Goal: Transaction & Acquisition: Purchase product/service

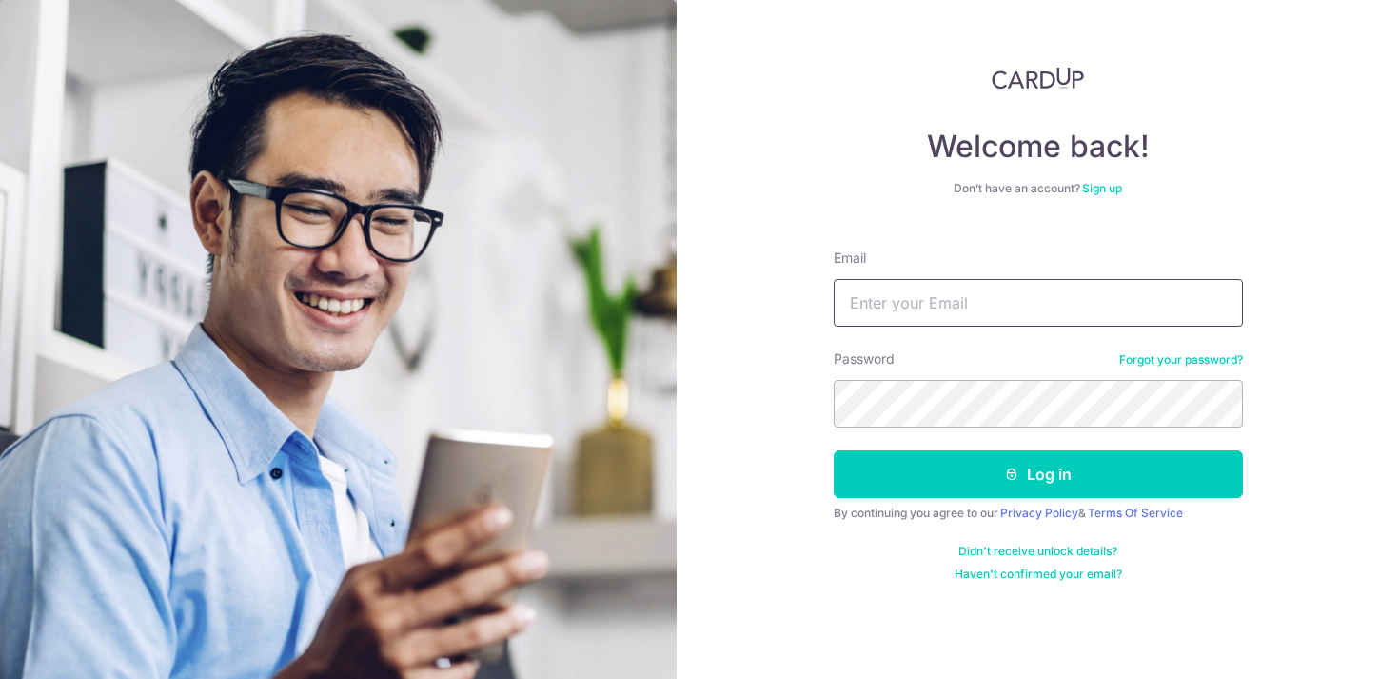
click at [1059, 289] on input "Email" at bounding box center [1038, 303] width 409 height 48
type input "teosf21@gmail.com"
click at [834, 450] on button "Log in" at bounding box center [1038, 474] width 409 height 48
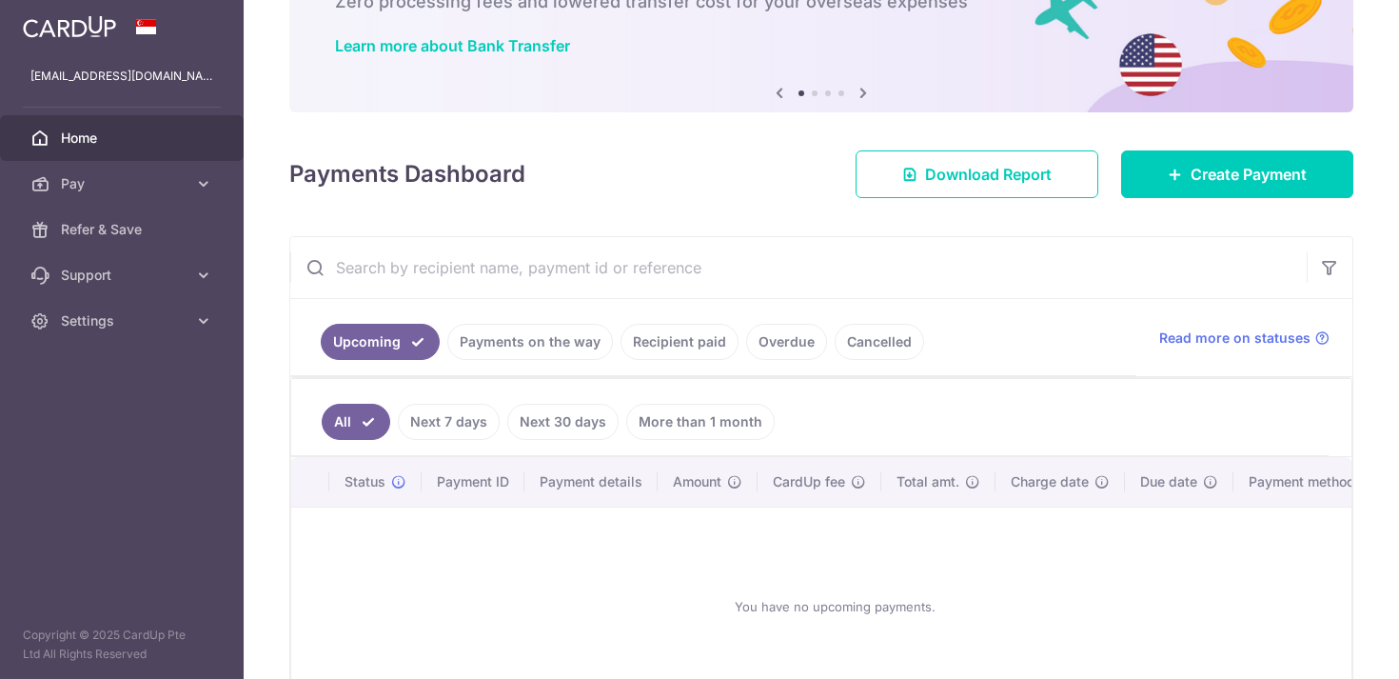
scroll to position [251, 0]
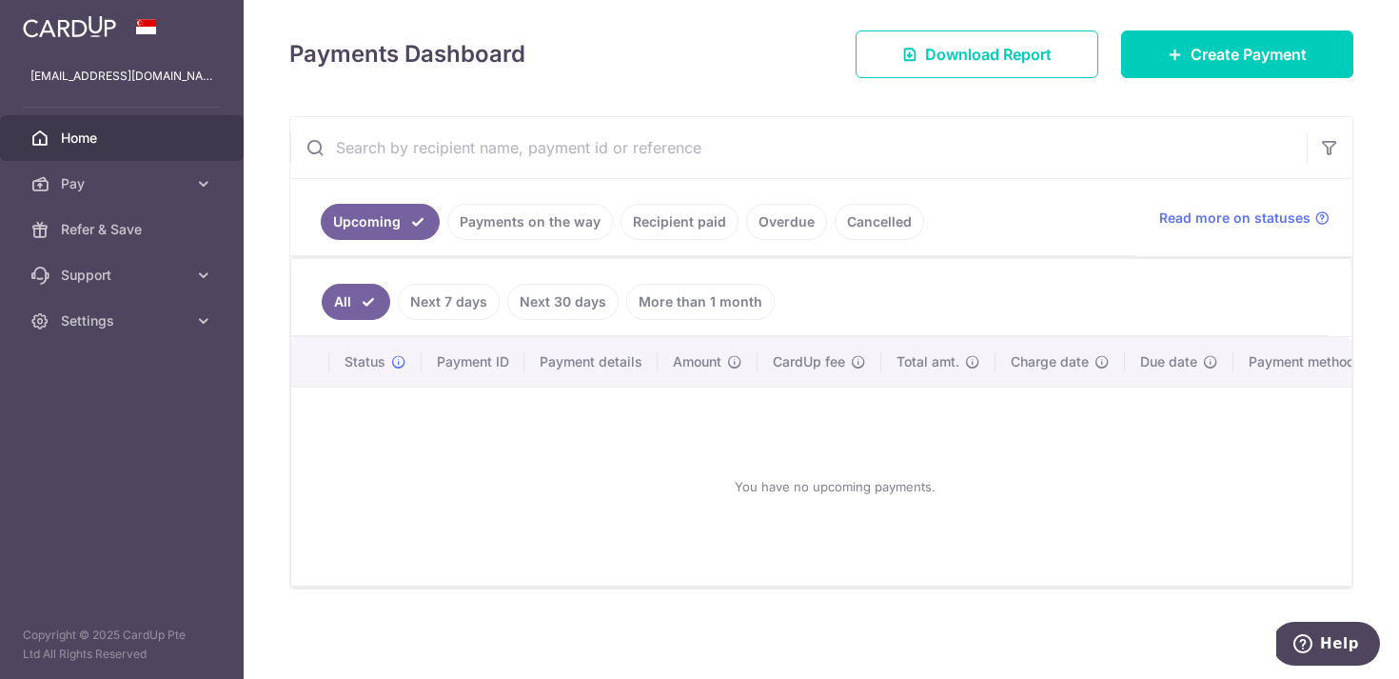
click at [768, 49] on div "Payments Dashboard Download Report Create Payment" at bounding box center [821, 50] width 1064 height 55
click at [572, 233] on link "Payments on the way" at bounding box center [530, 222] width 166 height 36
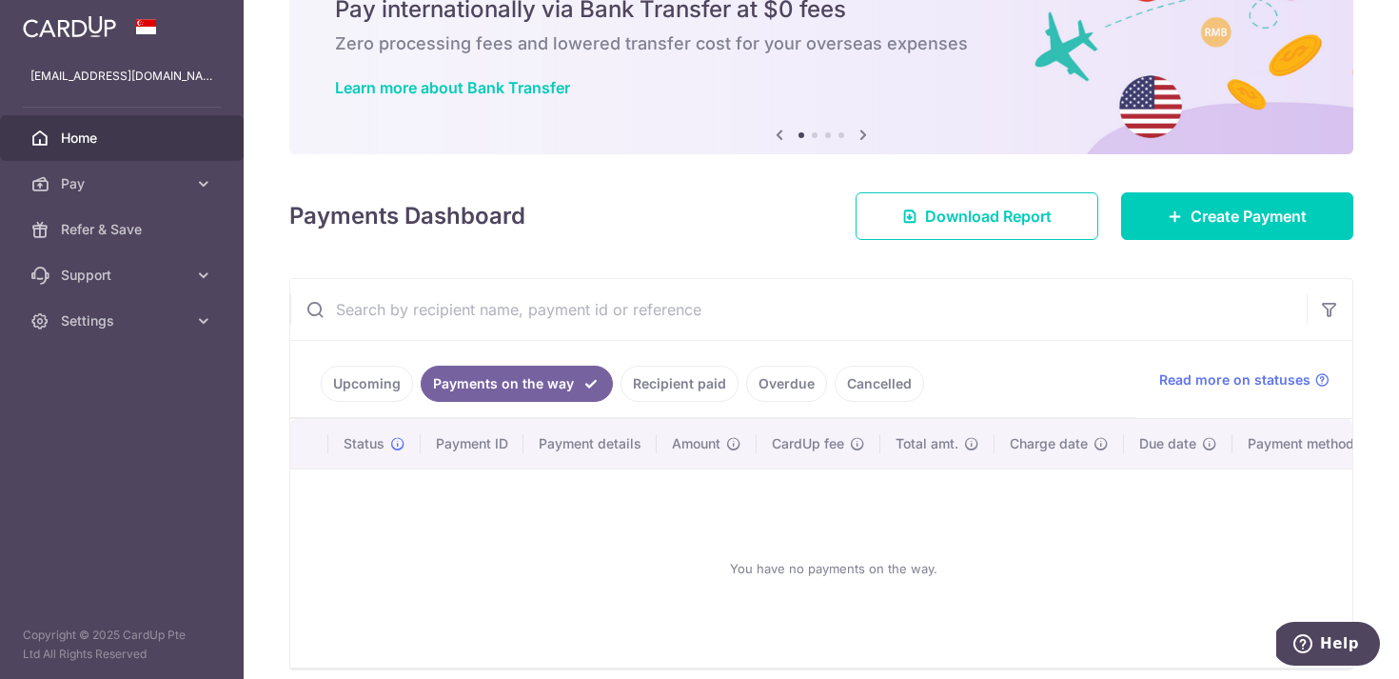
scroll to position [170, 0]
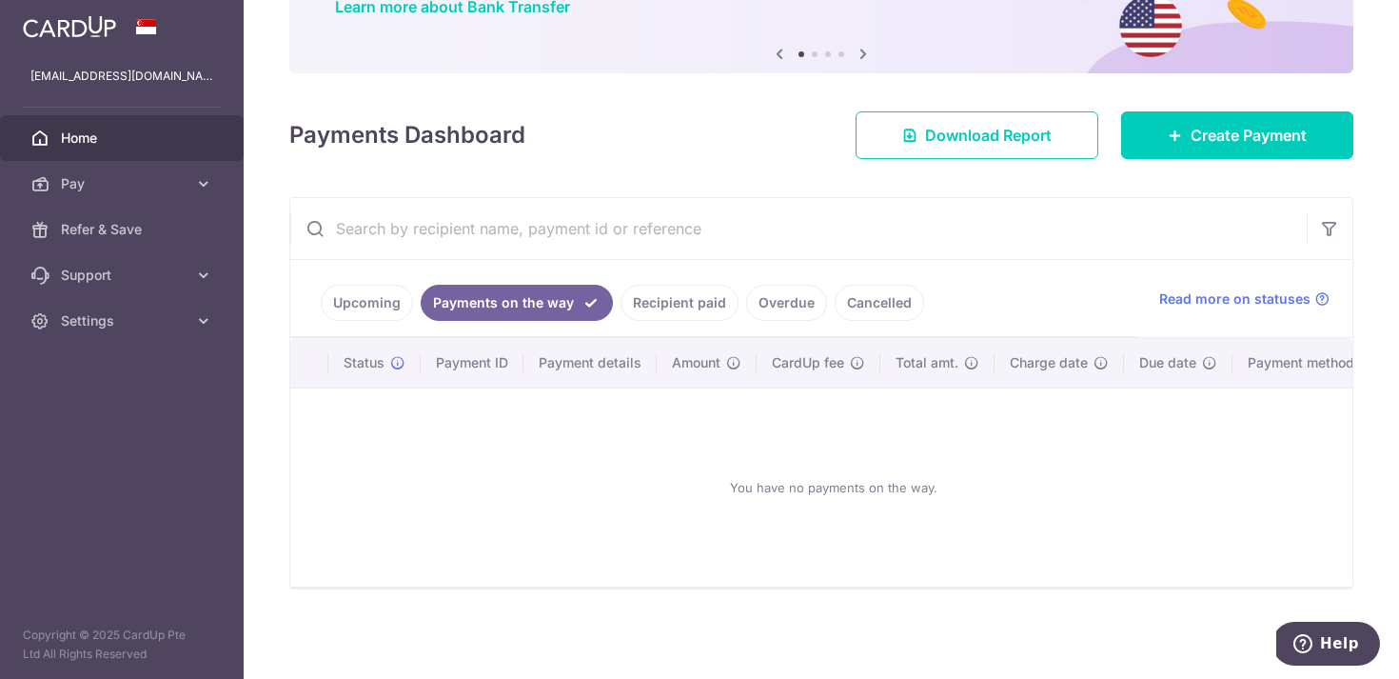
click at [678, 305] on link "Recipient paid" at bounding box center [680, 303] width 118 height 36
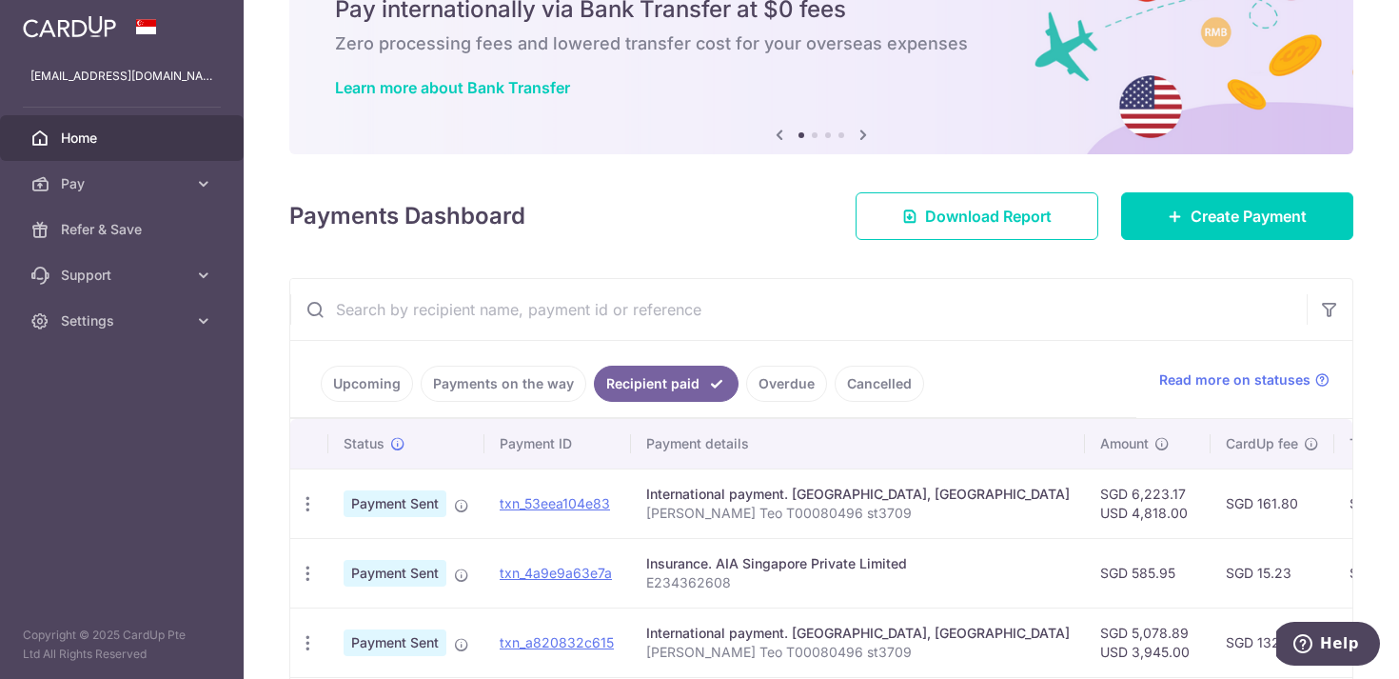
scroll to position [251, 0]
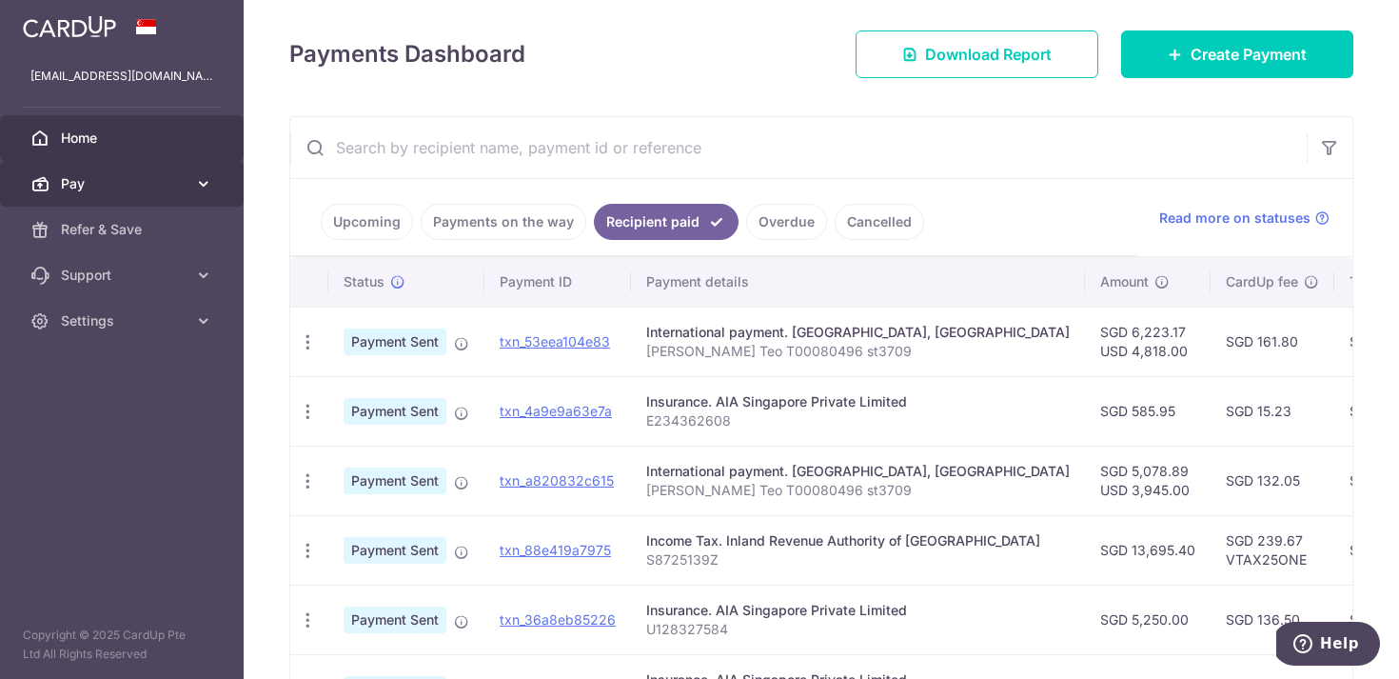
click at [128, 177] on span "Pay" at bounding box center [124, 183] width 126 height 19
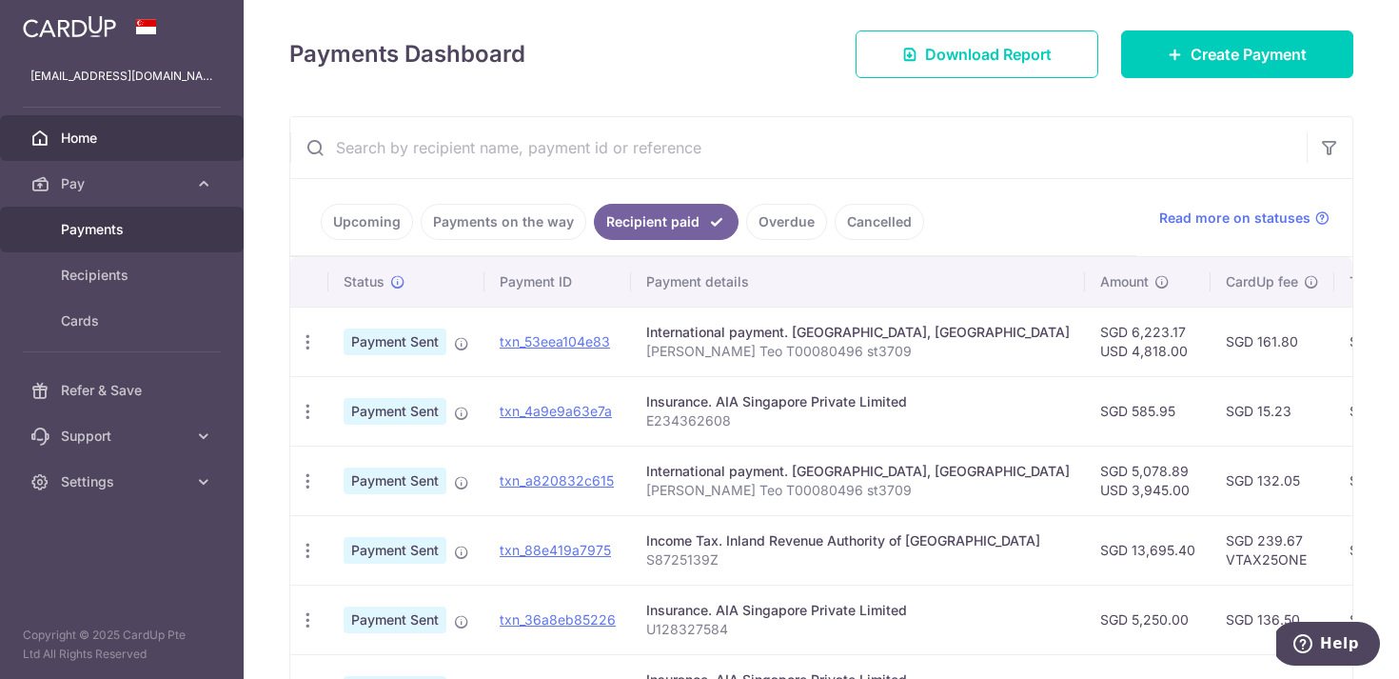
click at [115, 237] on span "Payments" at bounding box center [124, 229] width 126 height 19
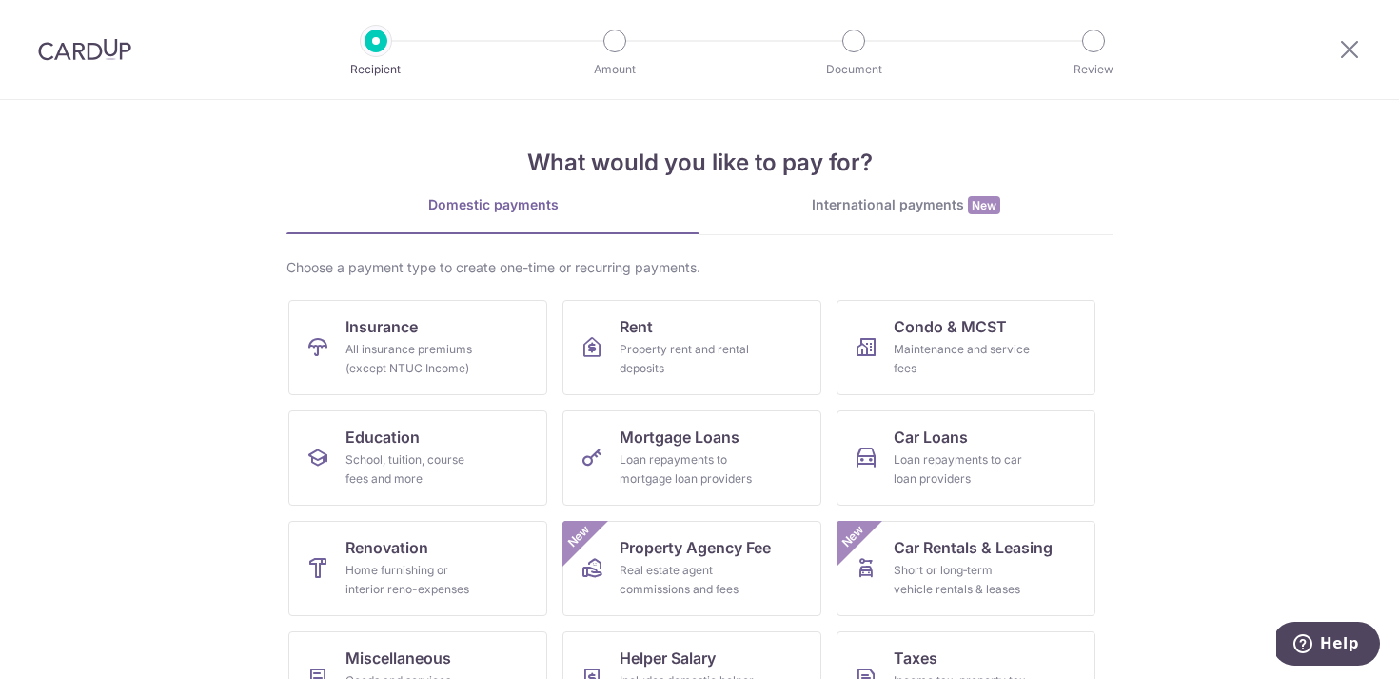
click at [947, 210] on div "International payments New" at bounding box center [906, 205] width 413 height 20
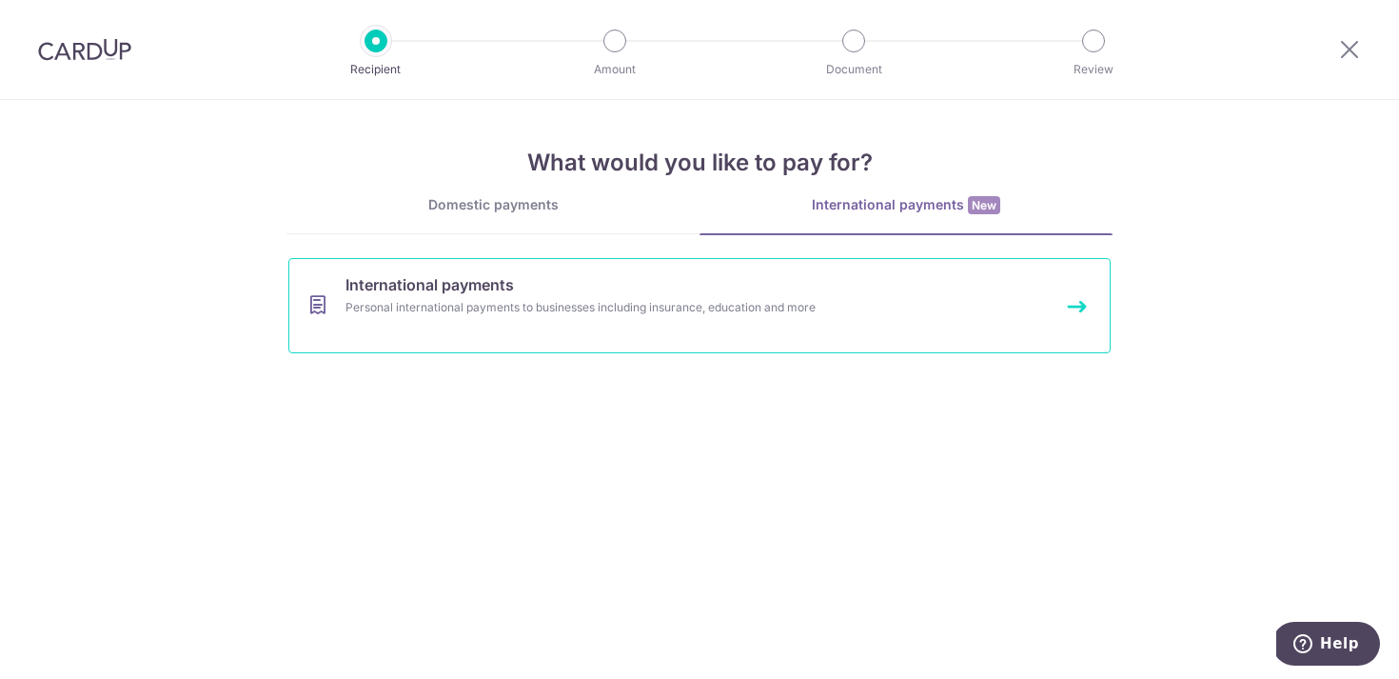
click at [682, 303] on div "Personal international payments to businesses including insurance, education an…" at bounding box center [674, 307] width 658 height 19
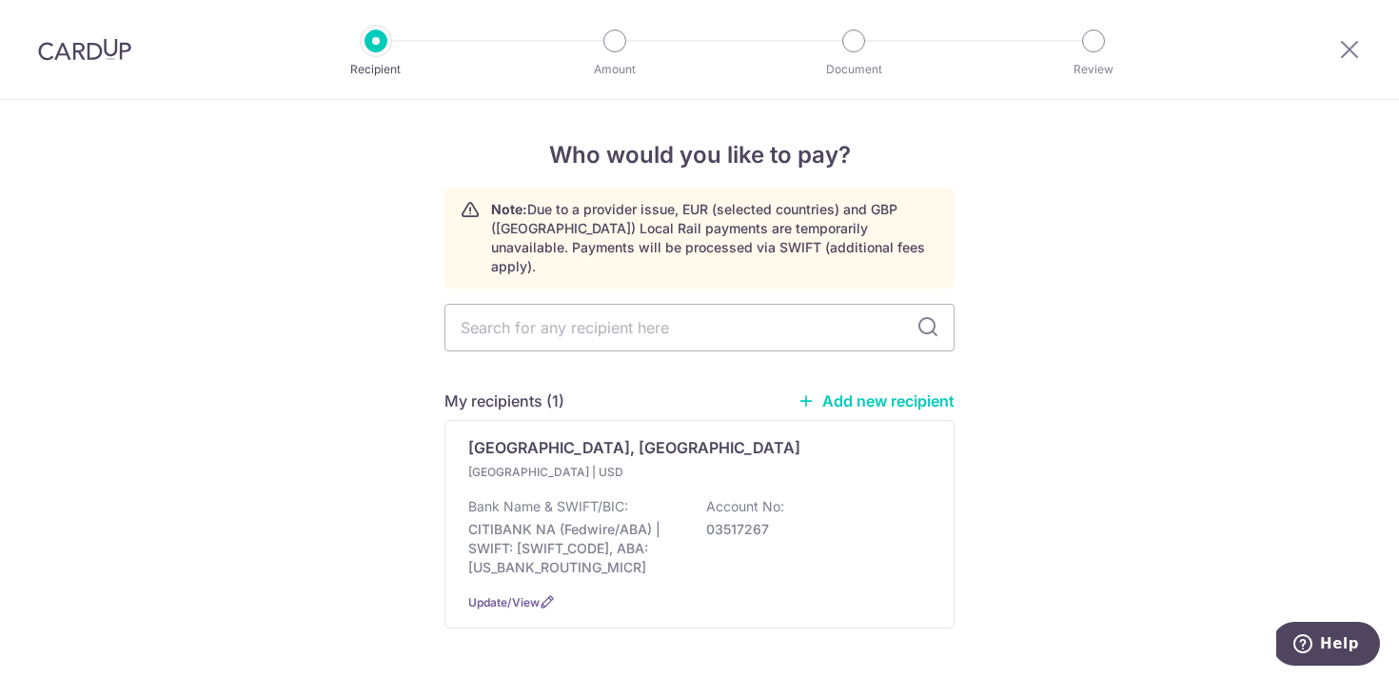
scroll to position [50, 0]
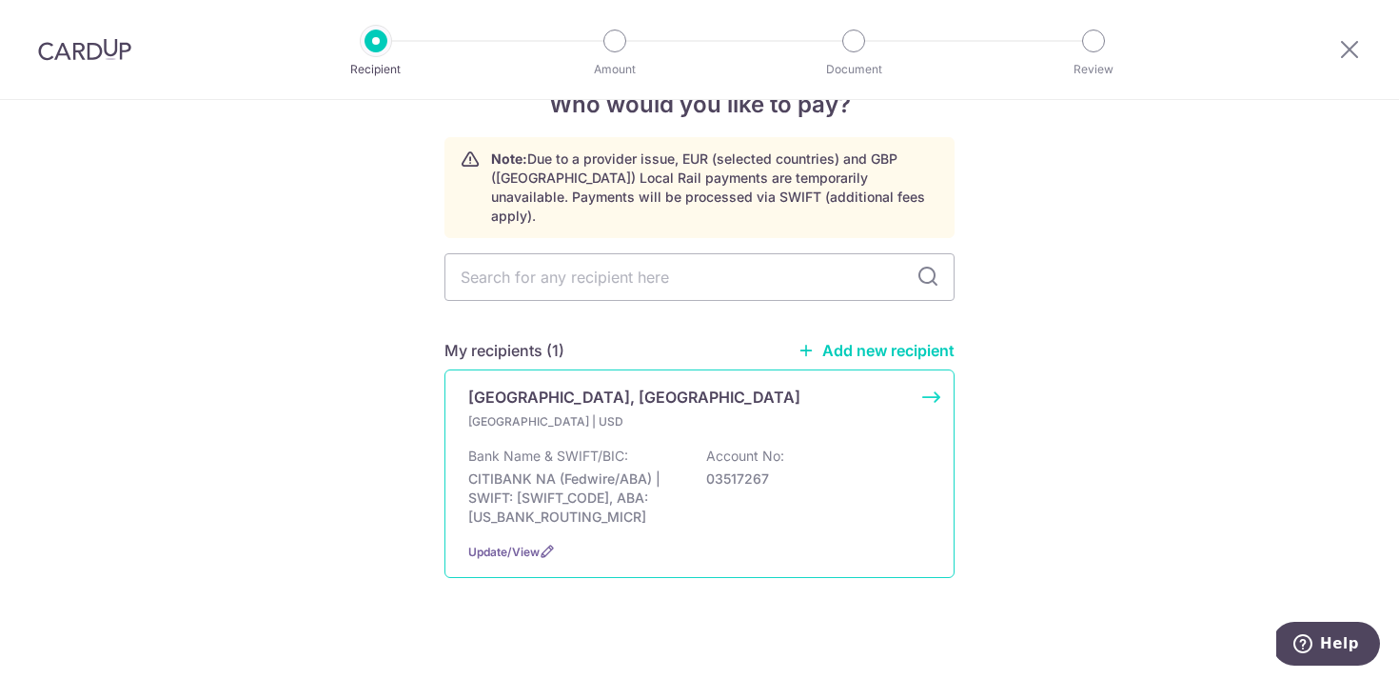
click at [666, 469] on p "CITIBANK NA (Fedwire/ABA) | SWIFT: CITIUS33XXX, ABA: 021000089" at bounding box center [574, 497] width 213 height 57
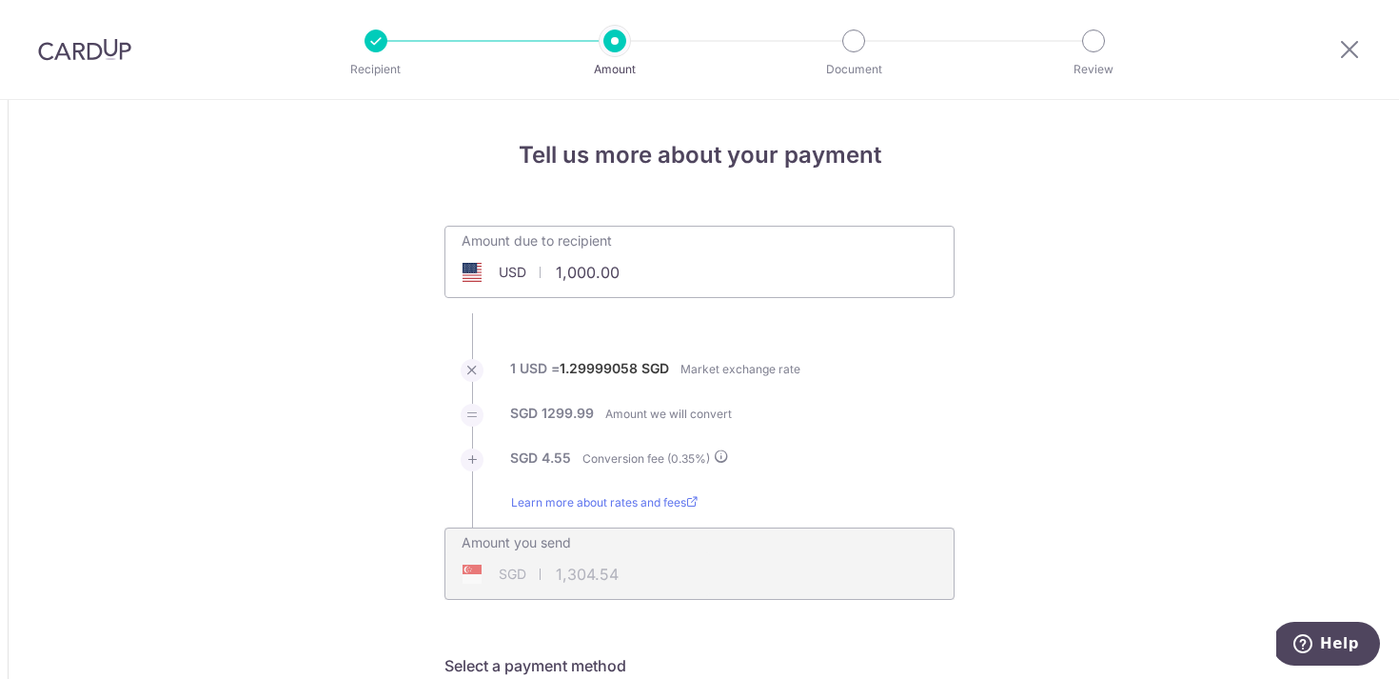
scroll to position [98, 0]
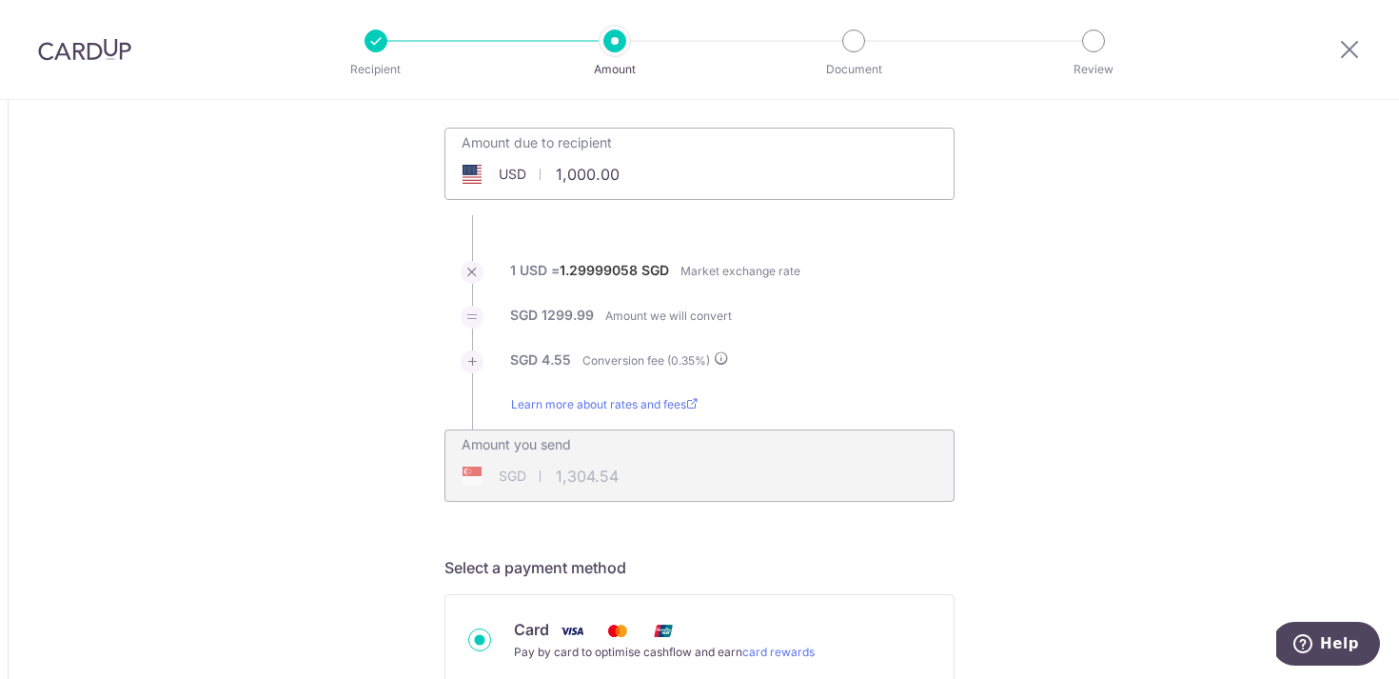
click at [632, 171] on input "1,000.00" at bounding box center [592, 174] width 294 height 44
type input "14,819.00"
type input "19,331.10"
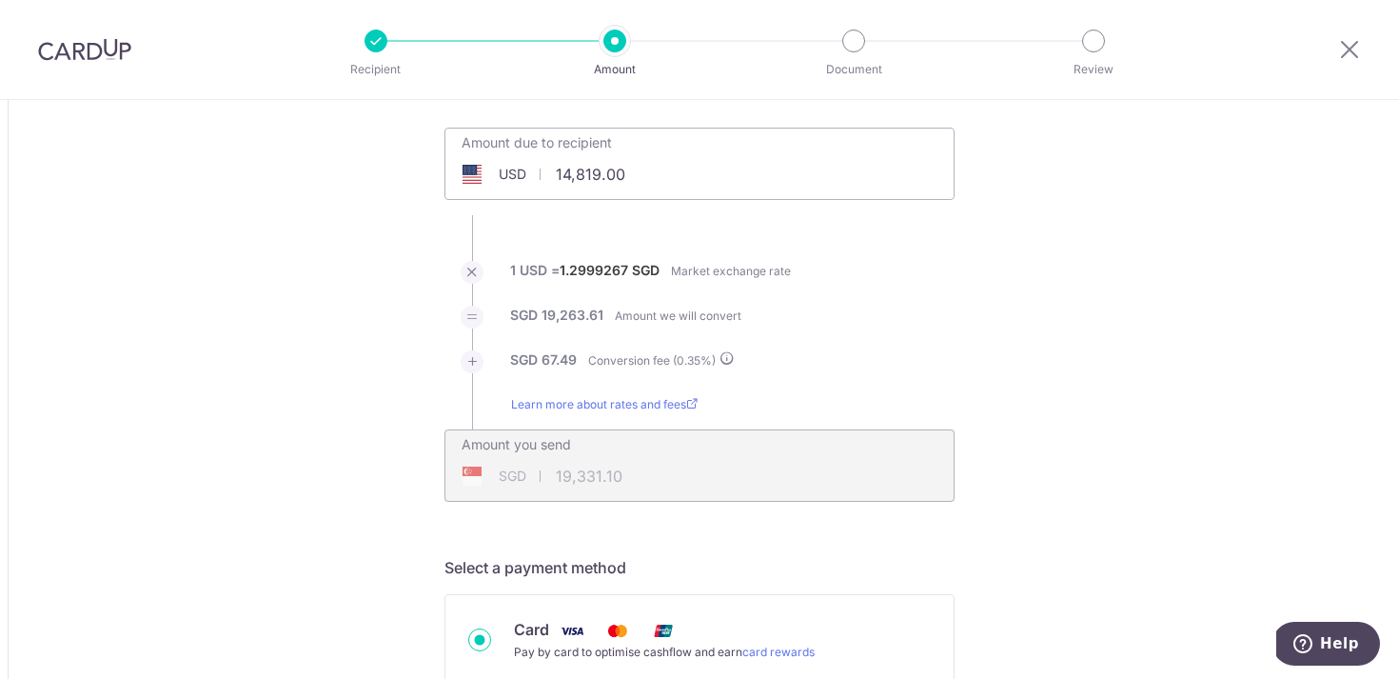
click at [563, 171] on input "14,819.00" at bounding box center [592, 174] width 294 height 44
type input "4,819.00"
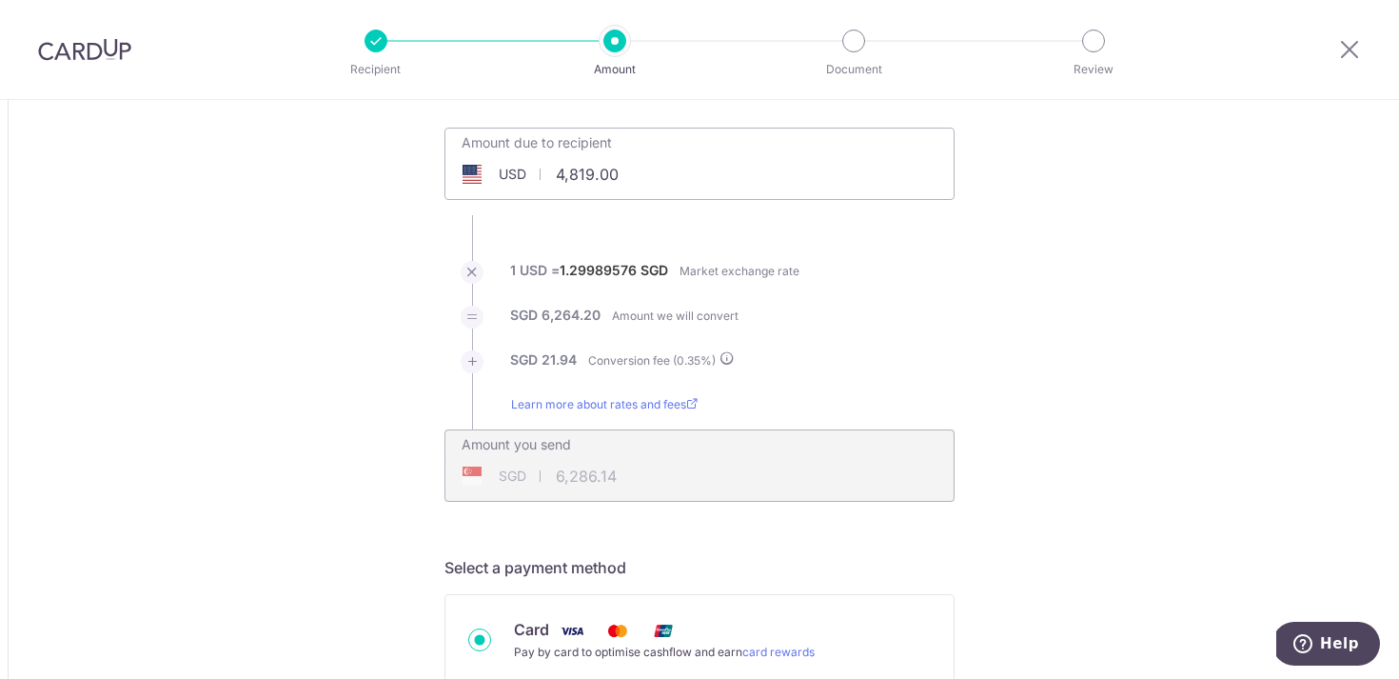
type input "6,286.18"
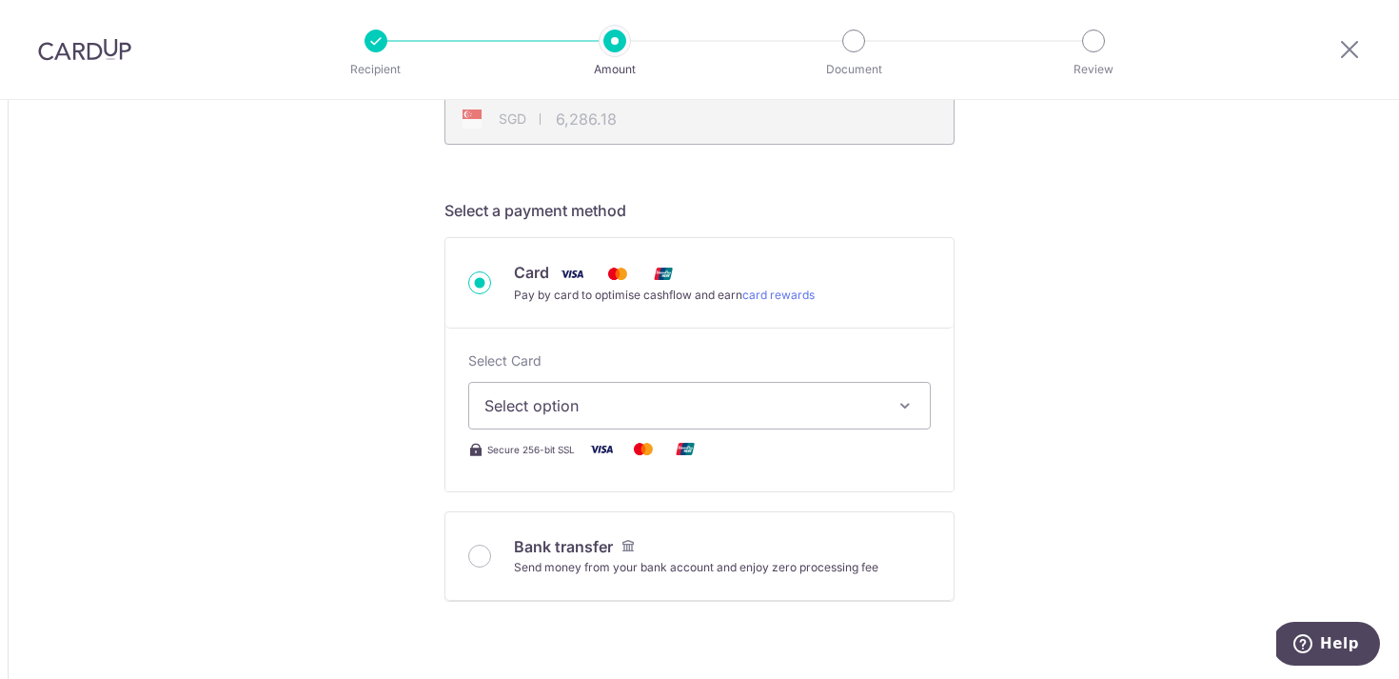
scroll to position [483, 0]
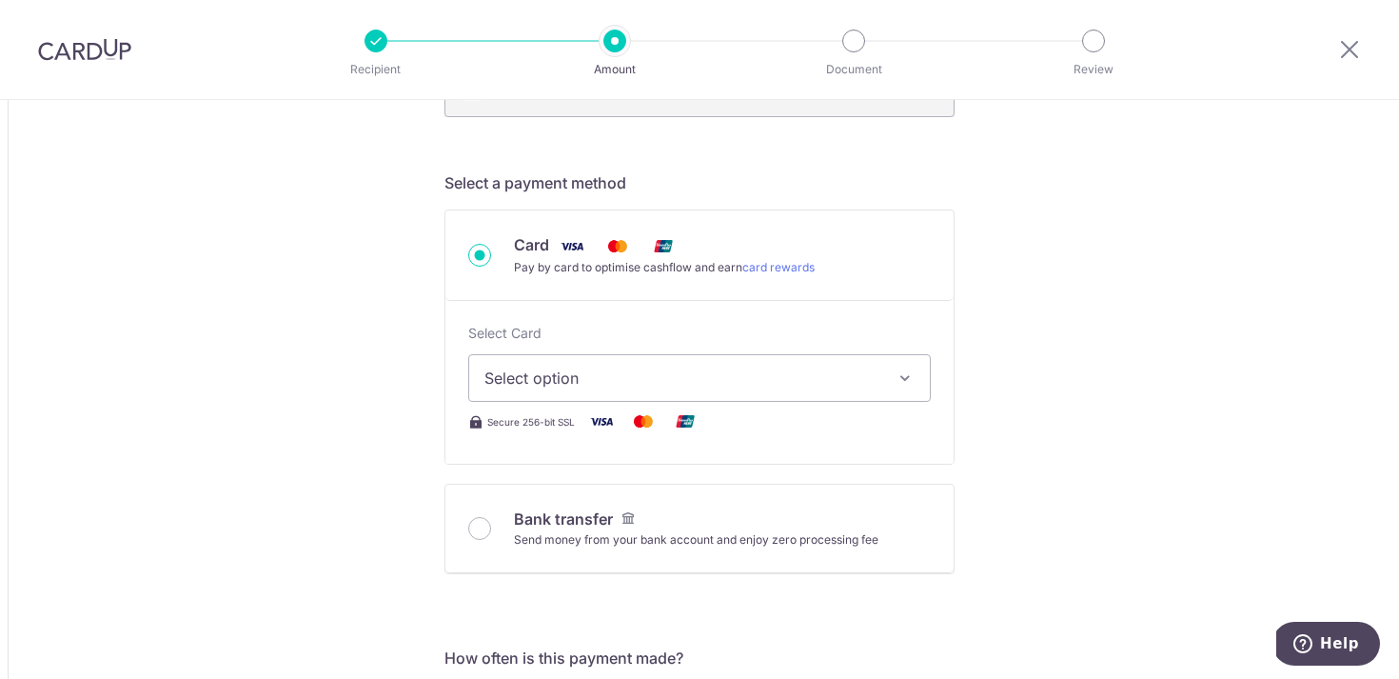
click at [731, 389] on button "Select option" at bounding box center [699, 378] width 463 height 48
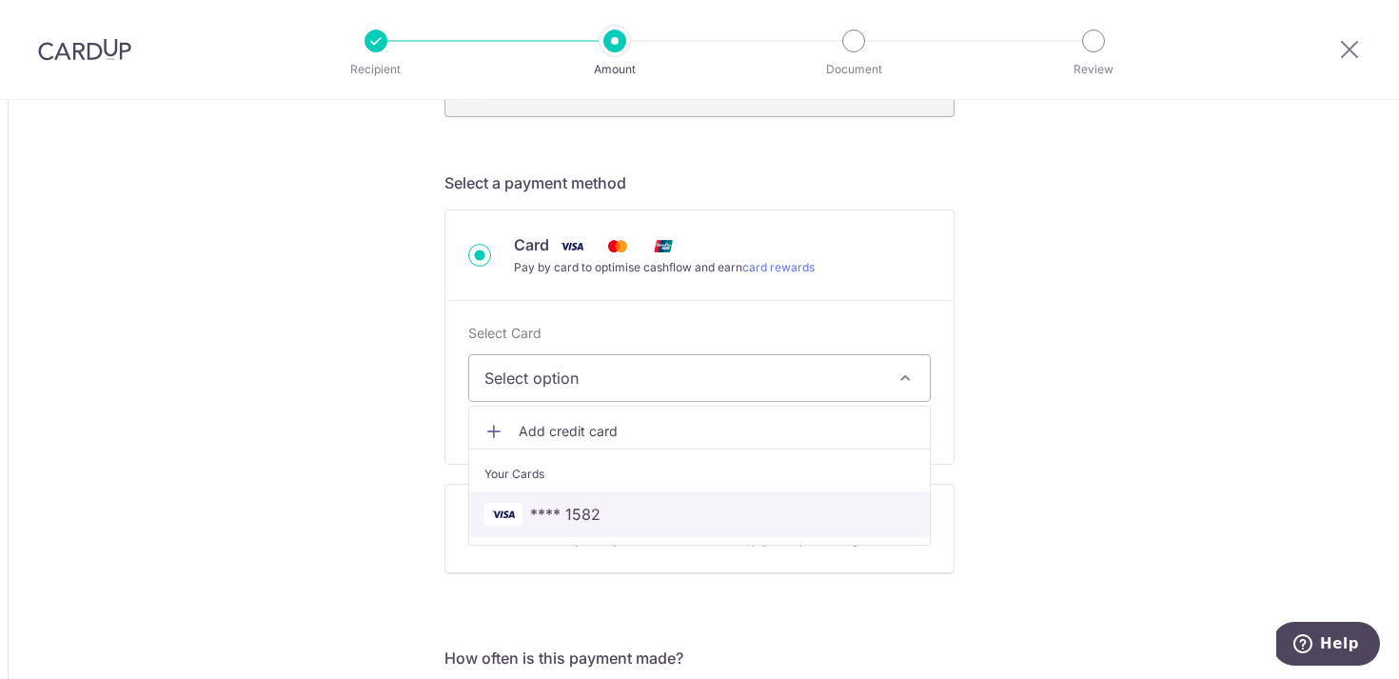
click at [622, 510] on span "**** 1582" at bounding box center [699, 513] width 430 height 23
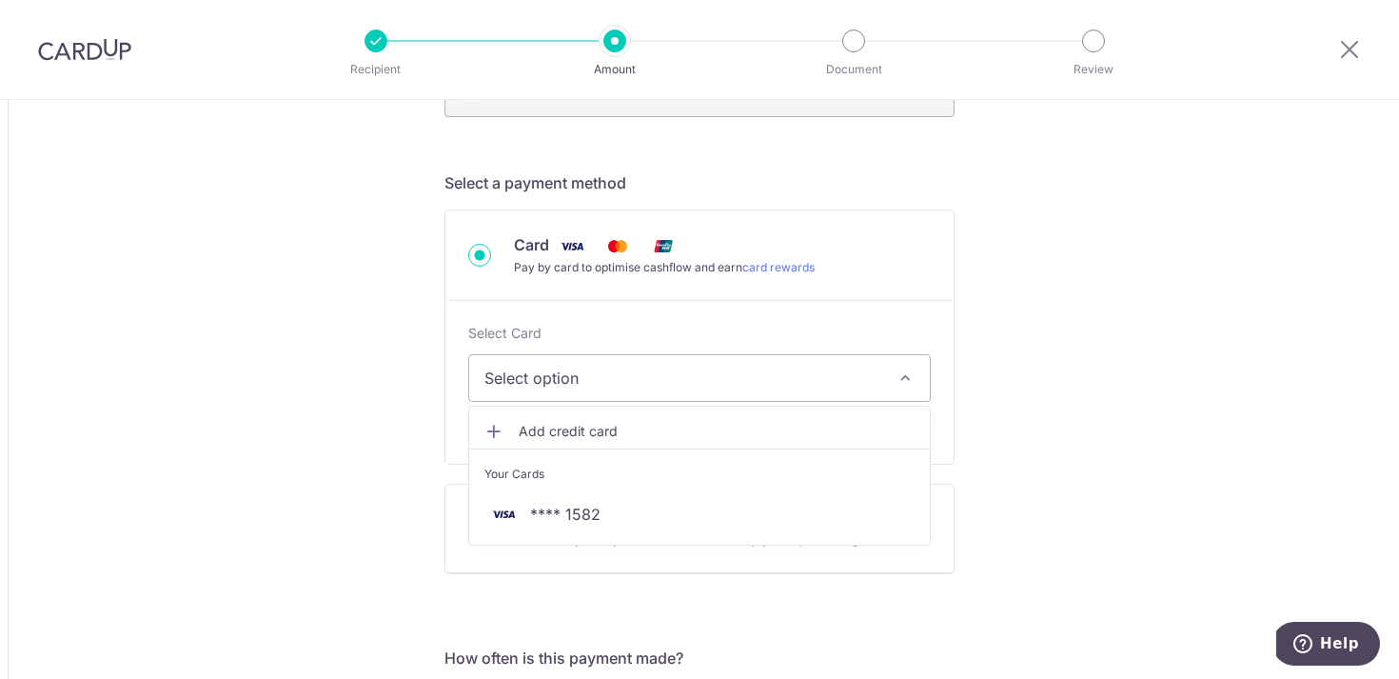
type input "4,819.00"
type input "6,286.40"
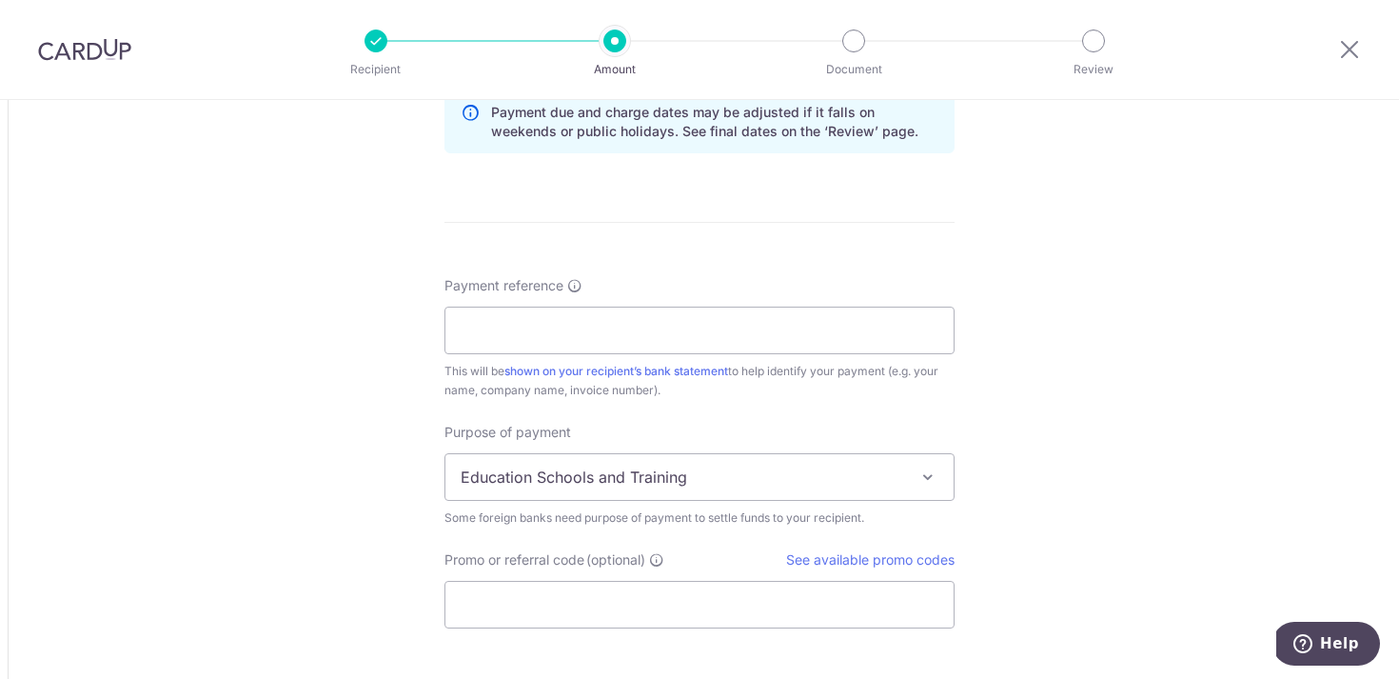
scroll to position [1325, 0]
click at [680, 340] on input "Payment reference" at bounding box center [699, 329] width 510 height 48
type input "[PERSON_NAME] Teo T00080496 st3709"
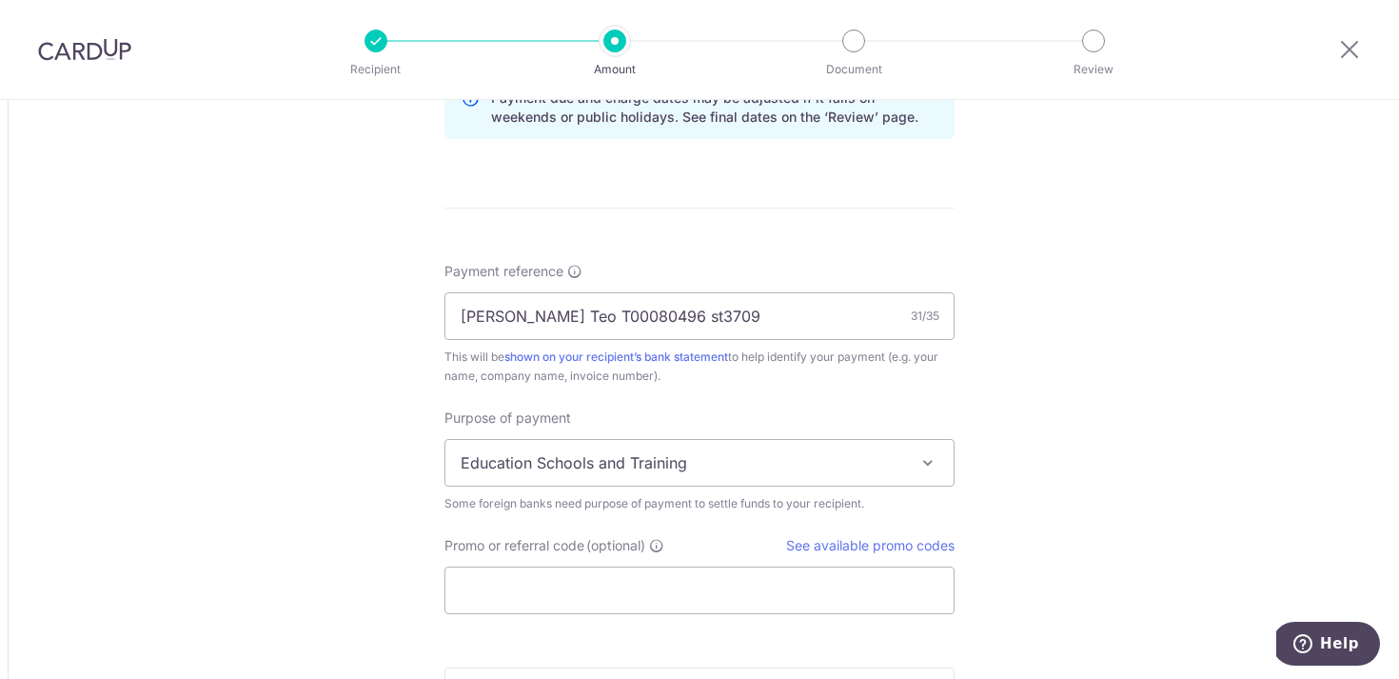
scroll to position [1666, 0]
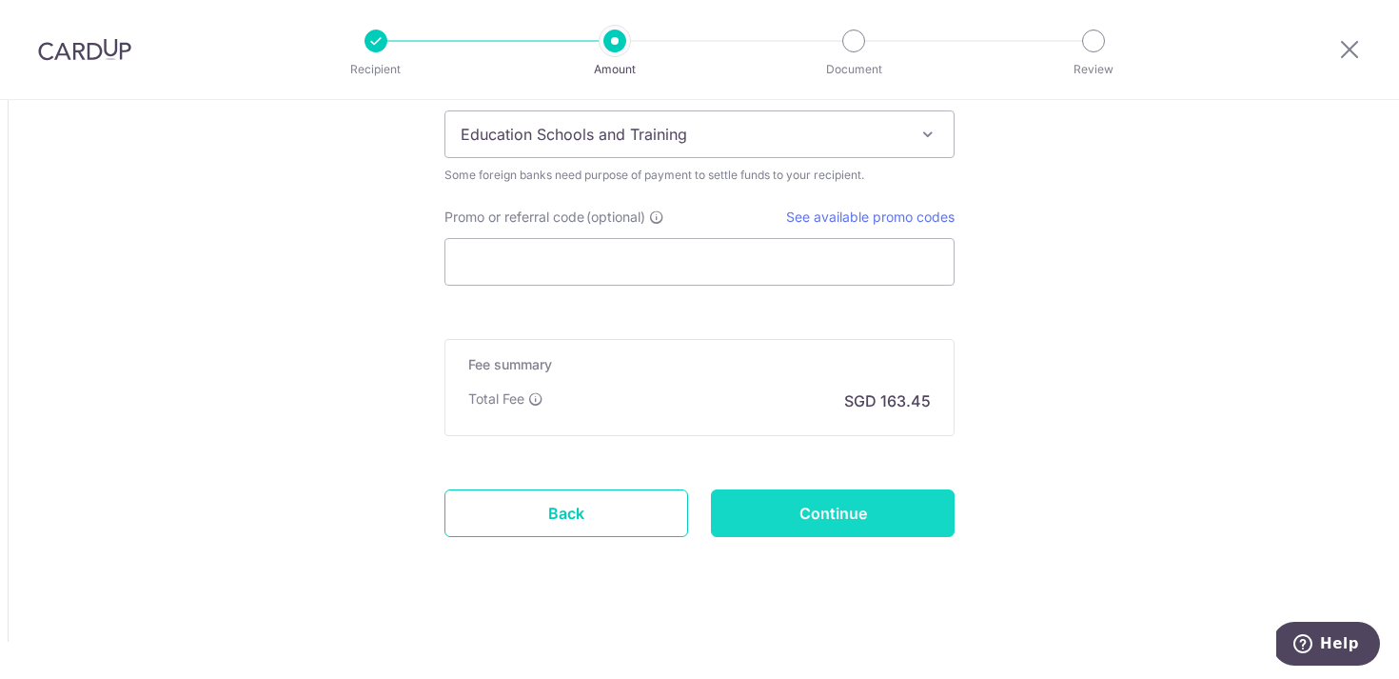
click at [860, 522] on input "Continue" at bounding box center [833, 513] width 244 height 48
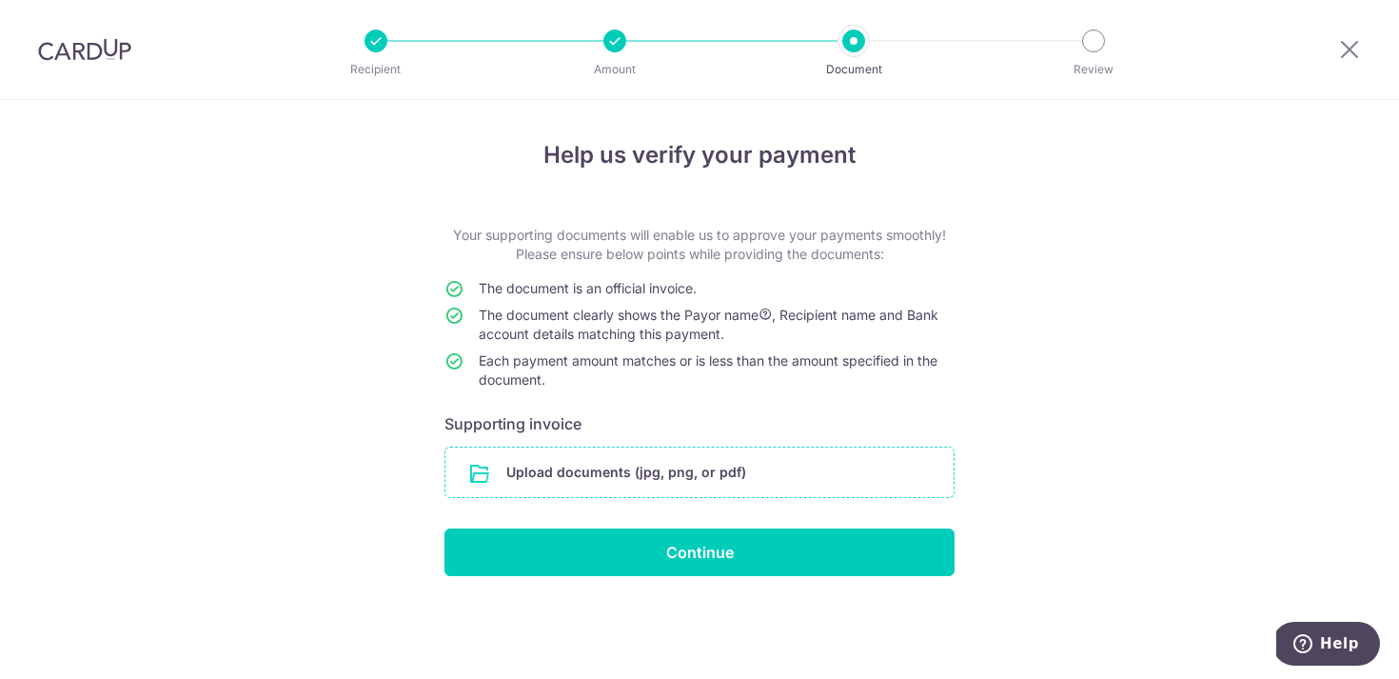
click at [700, 460] on input "file" at bounding box center [699, 471] width 508 height 49
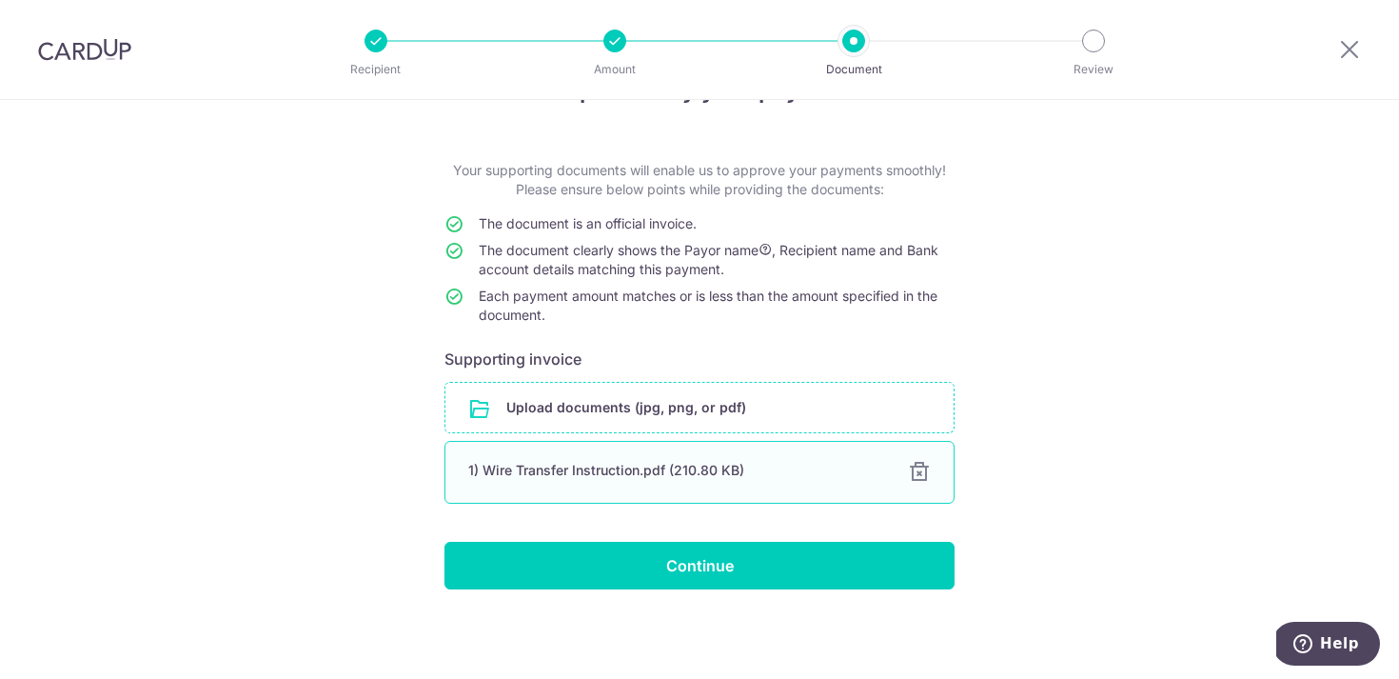
scroll to position [65, 0]
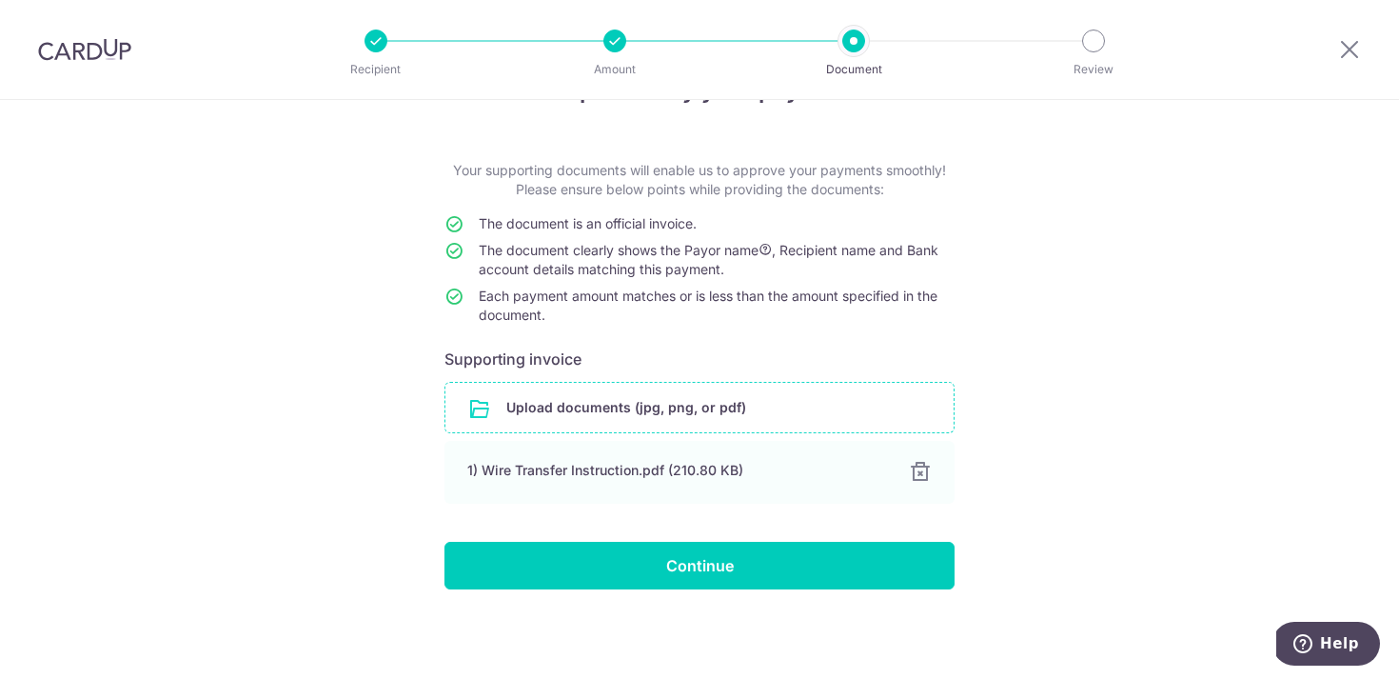
click at [651, 405] on input "file" at bounding box center [699, 407] width 508 height 49
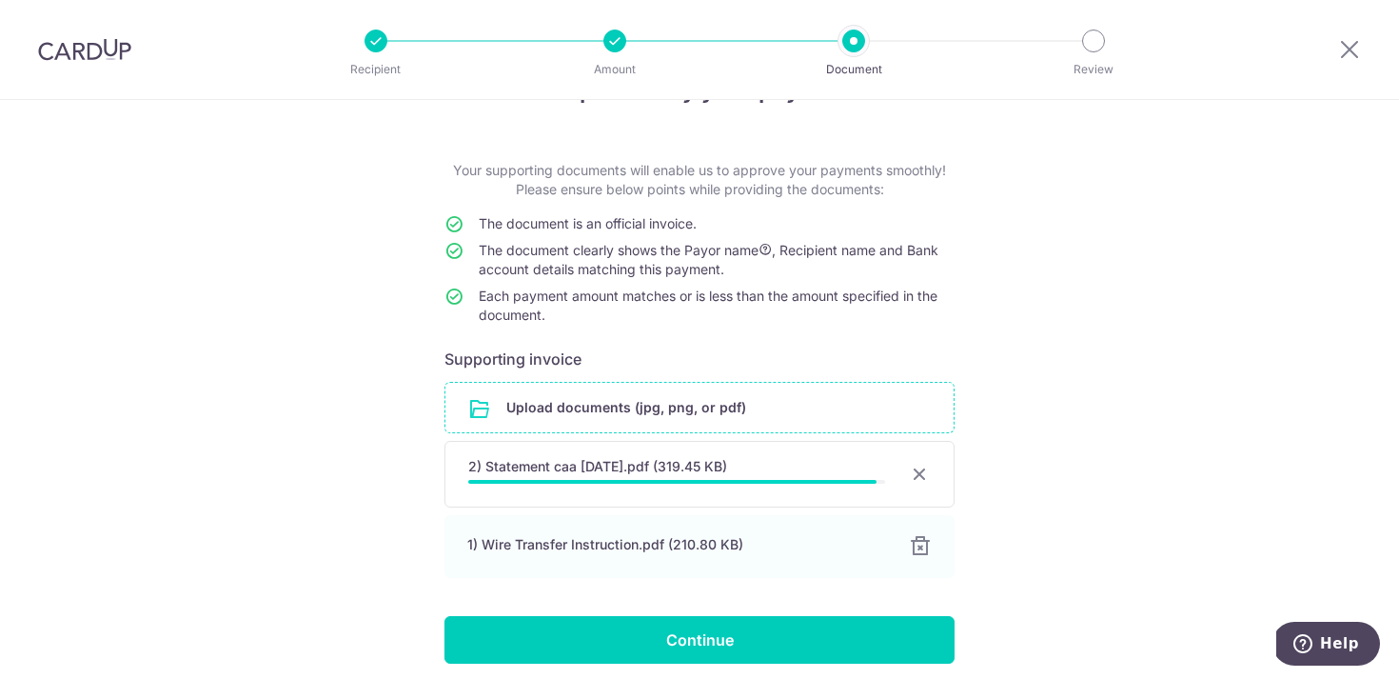
click at [1141, 420] on div "Help us verify your payment Your supporting documents will enable us to approve…" at bounding box center [699, 394] width 1399 height 718
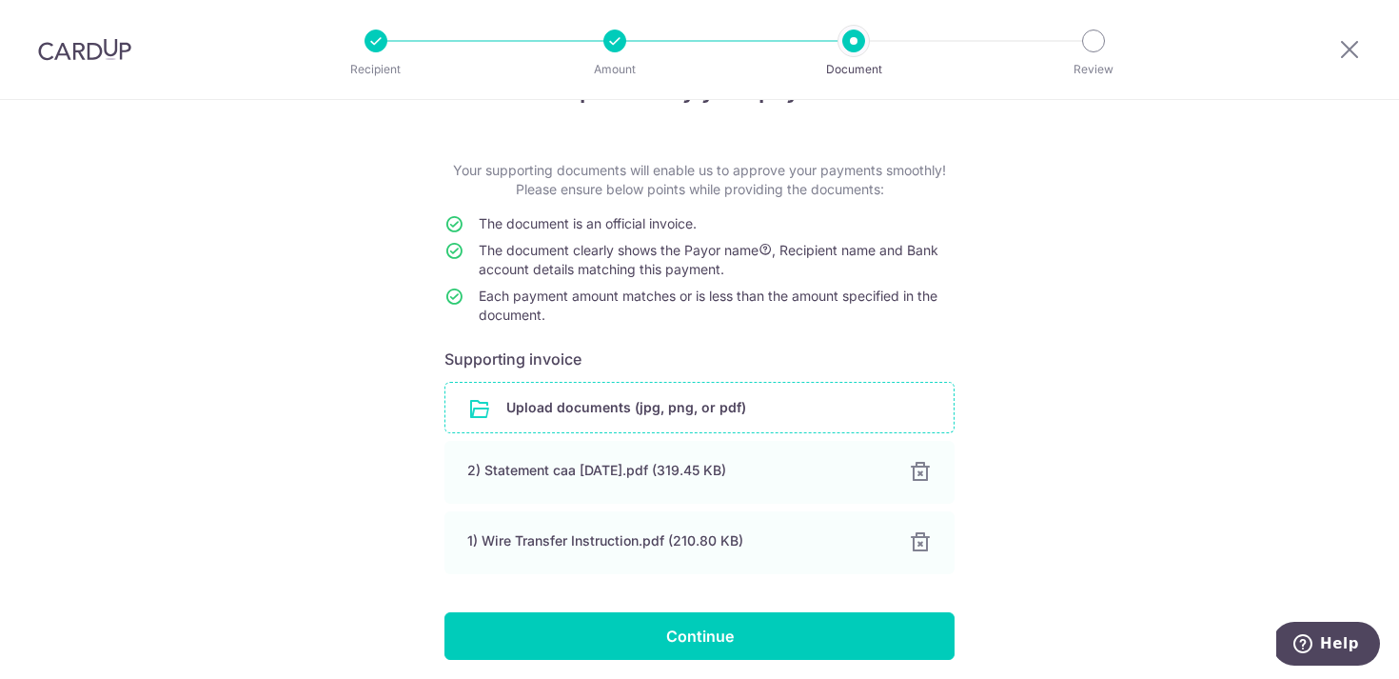
scroll to position [135, 0]
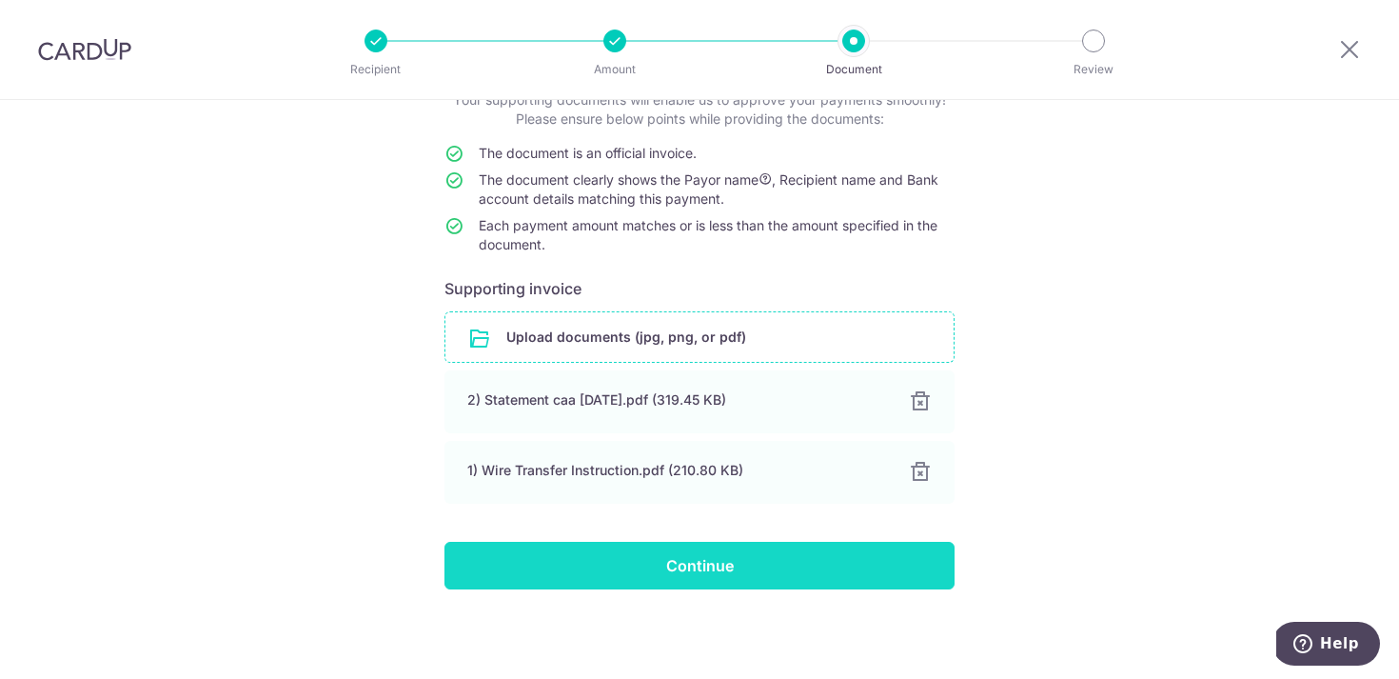
click at [717, 578] on input "Continue" at bounding box center [699, 566] width 510 height 48
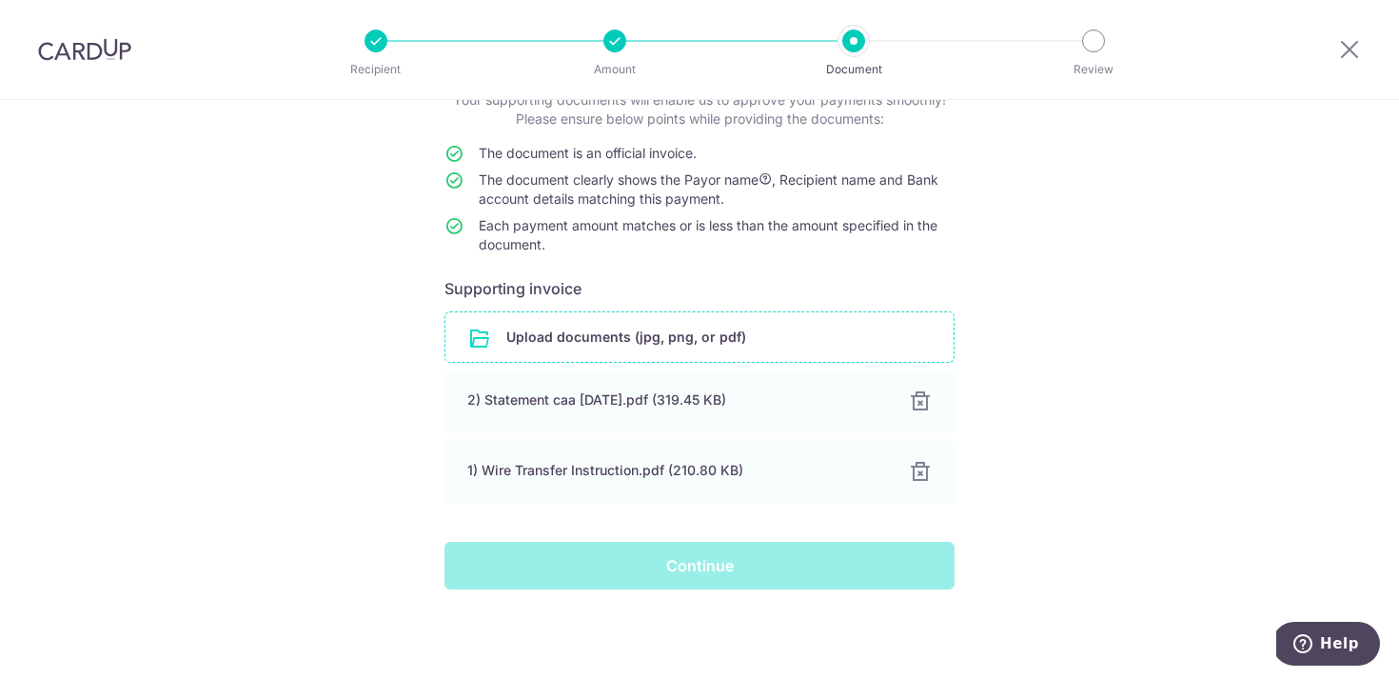
scroll to position [0, 0]
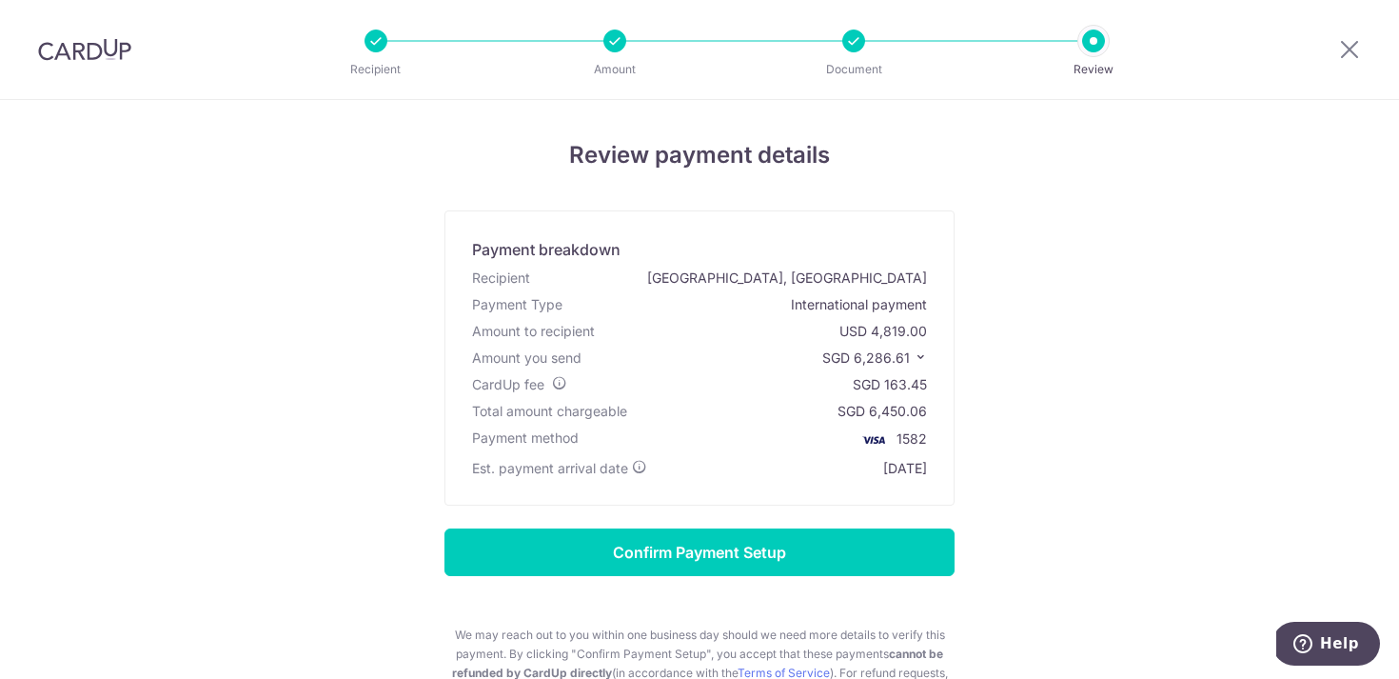
click at [919, 357] on icon at bounding box center [920, 356] width 13 height 13
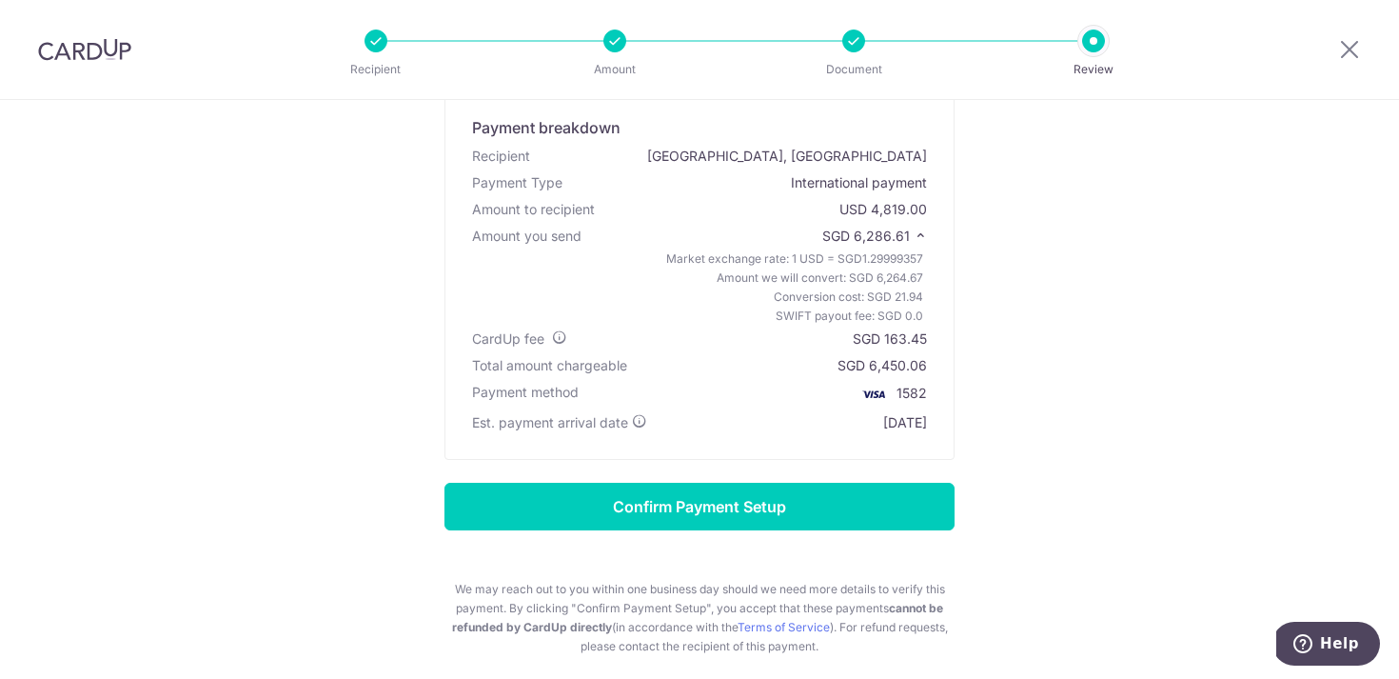
scroll to position [68, 0]
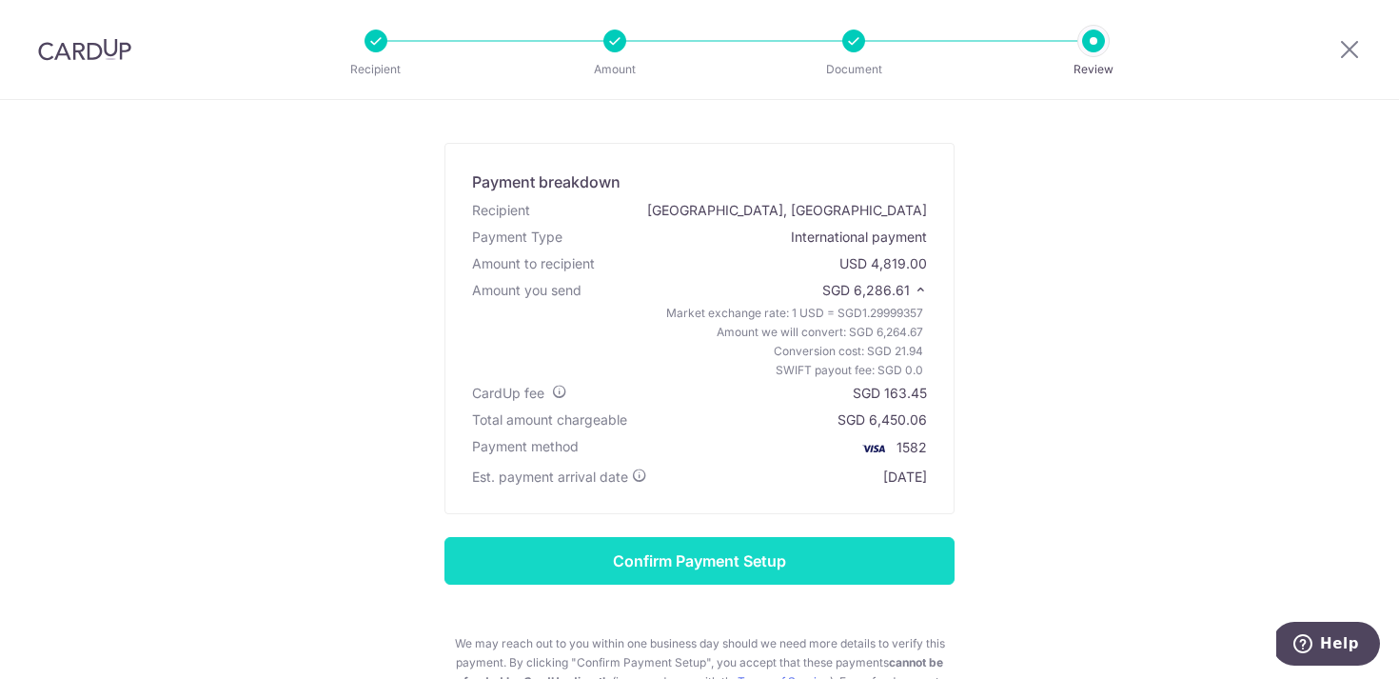
click at [694, 567] on input "Confirm Payment Setup" at bounding box center [699, 561] width 510 height 48
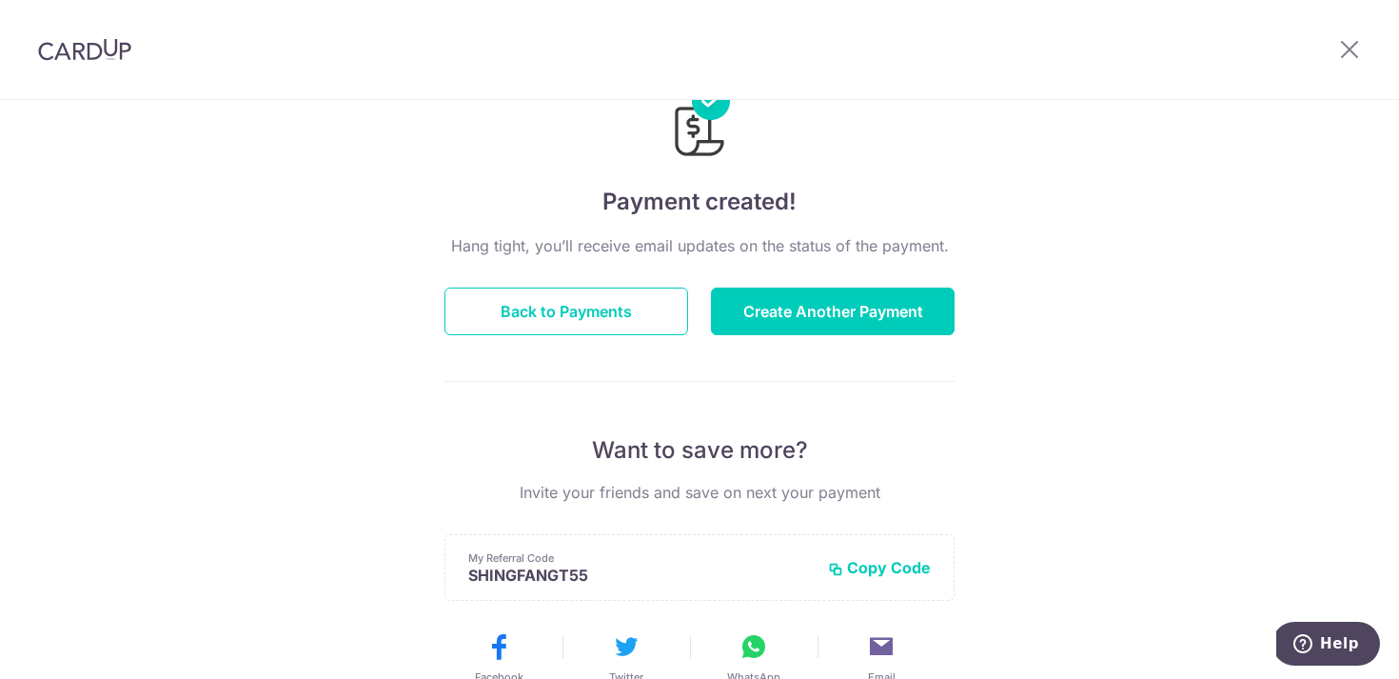
scroll to position [85, 0]
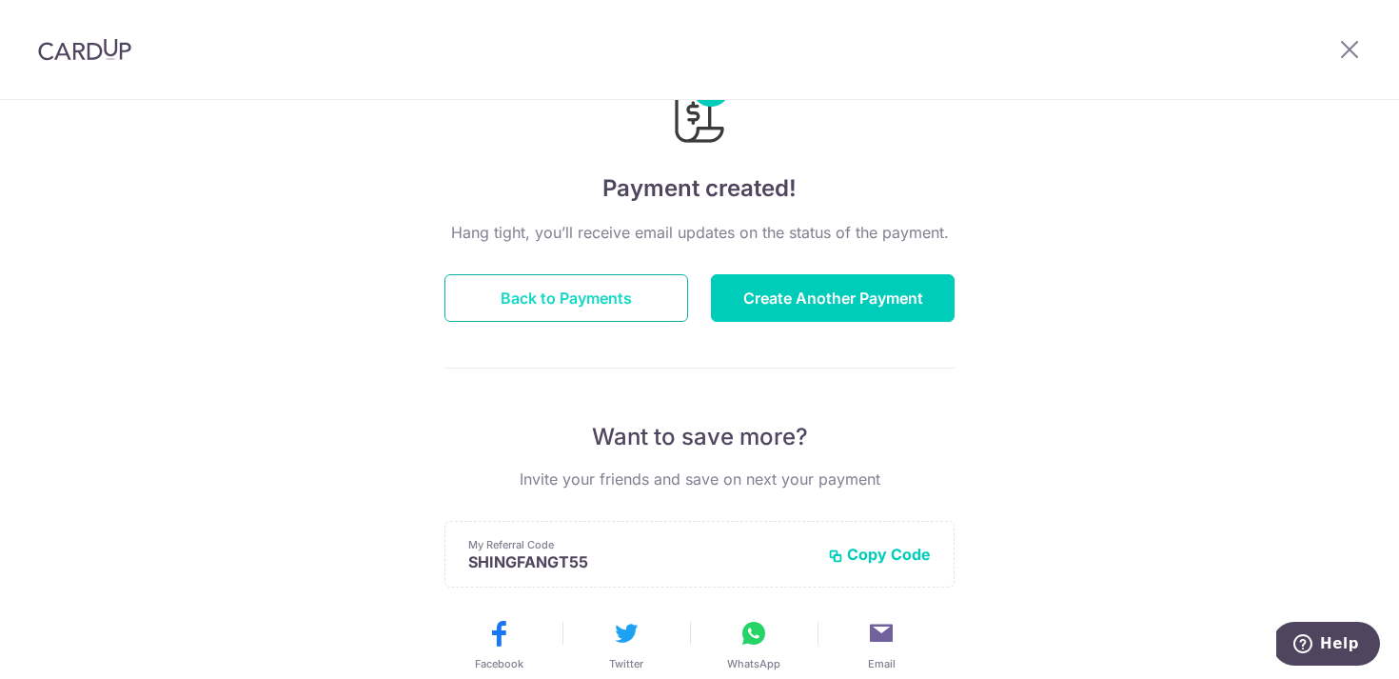
click at [560, 297] on button "Back to Payments" at bounding box center [566, 298] width 244 height 48
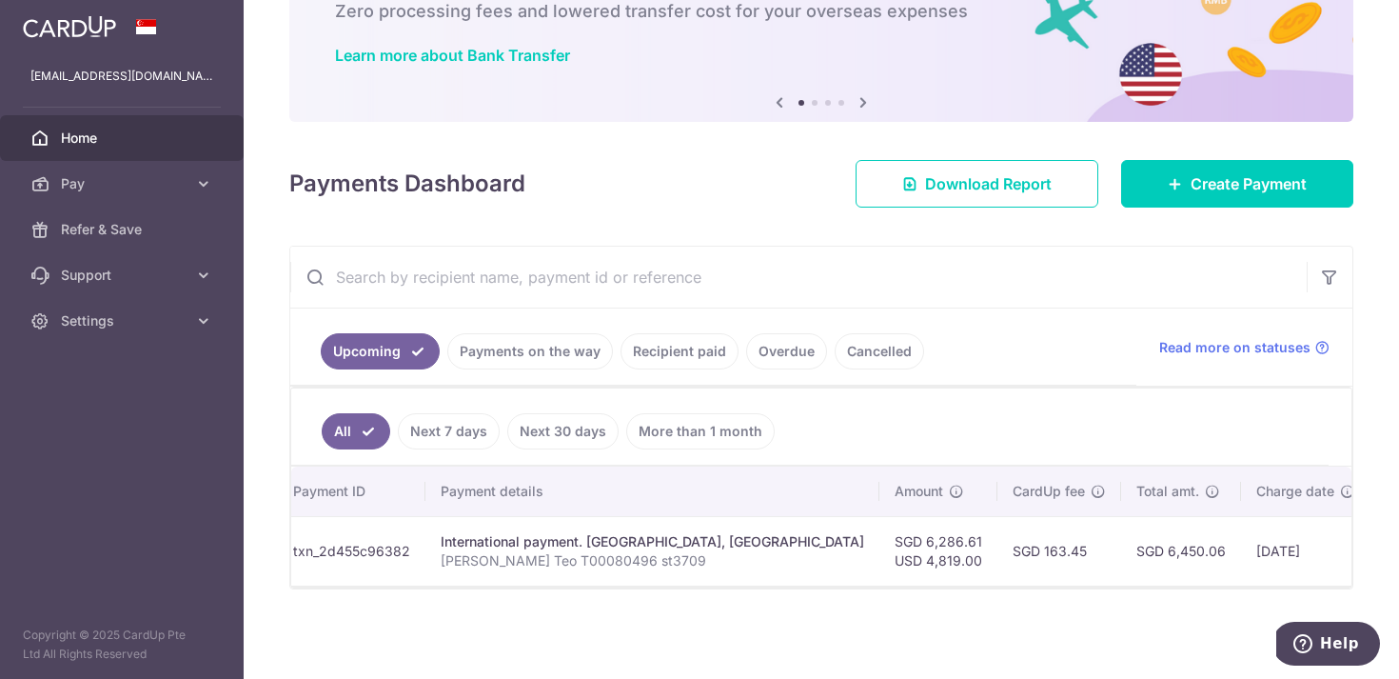
scroll to position [0, 175]
click at [909, 550] on td "SGD 6,286.61 USD 4,819.00" at bounding box center [936, 550] width 118 height 69
drag, startPoint x: 861, startPoint y: 542, endPoint x: 1064, endPoint y: 558, distance: 203.3
click at [1064, 558] on tr "Upload doc Pending txn_2d455c96382 International payment. Teachers College, Col…" at bounding box center [868, 550] width 1505 height 69
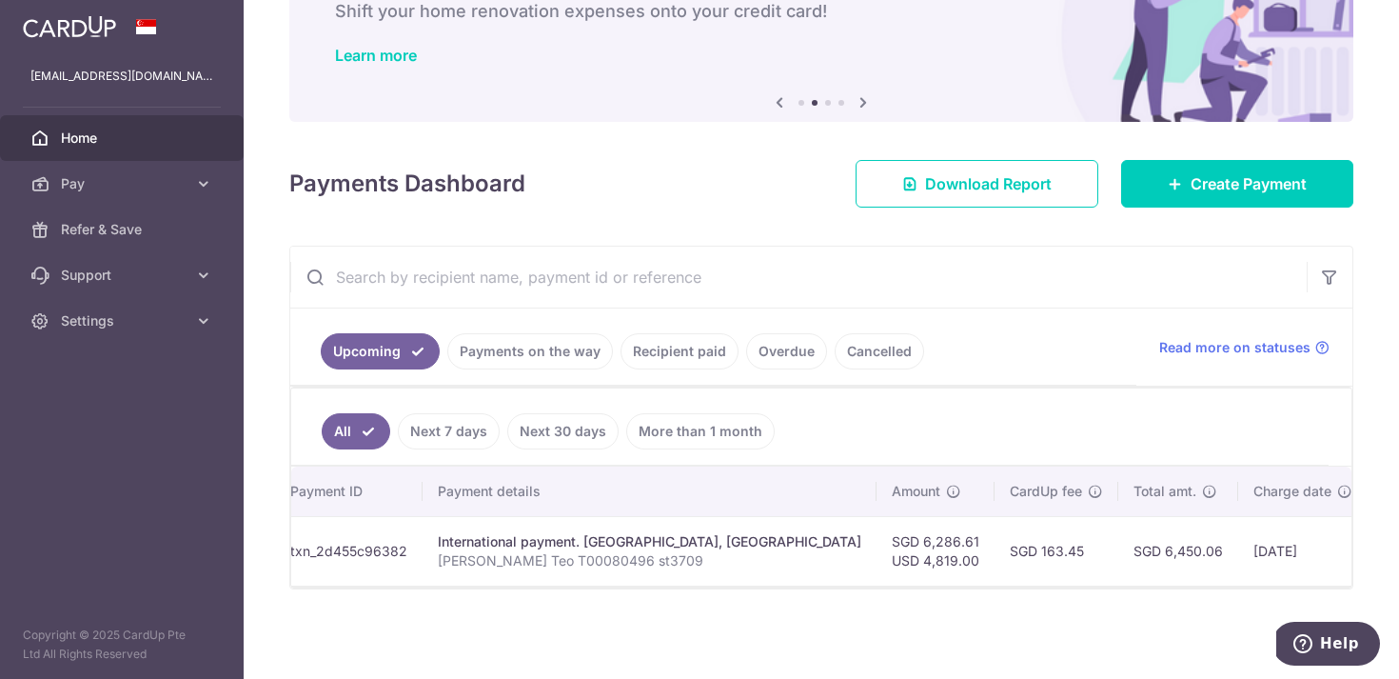
click at [995, 552] on td "SGD 163.45" at bounding box center [1057, 550] width 124 height 69
drag, startPoint x: 858, startPoint y: 542, endPoint x: 1194, endPoint y: 553, distance: 336.1
click at [1194, 553] on tr "Upload doc Pending txn_2d455c96382 International payment. Teachers College, Col…" at bounding box center [868, 550] width 1505 height 69
copy tr "SGD 6,286.61 USD 4,819.00 SGD 163.45 SGD 6,450.06"
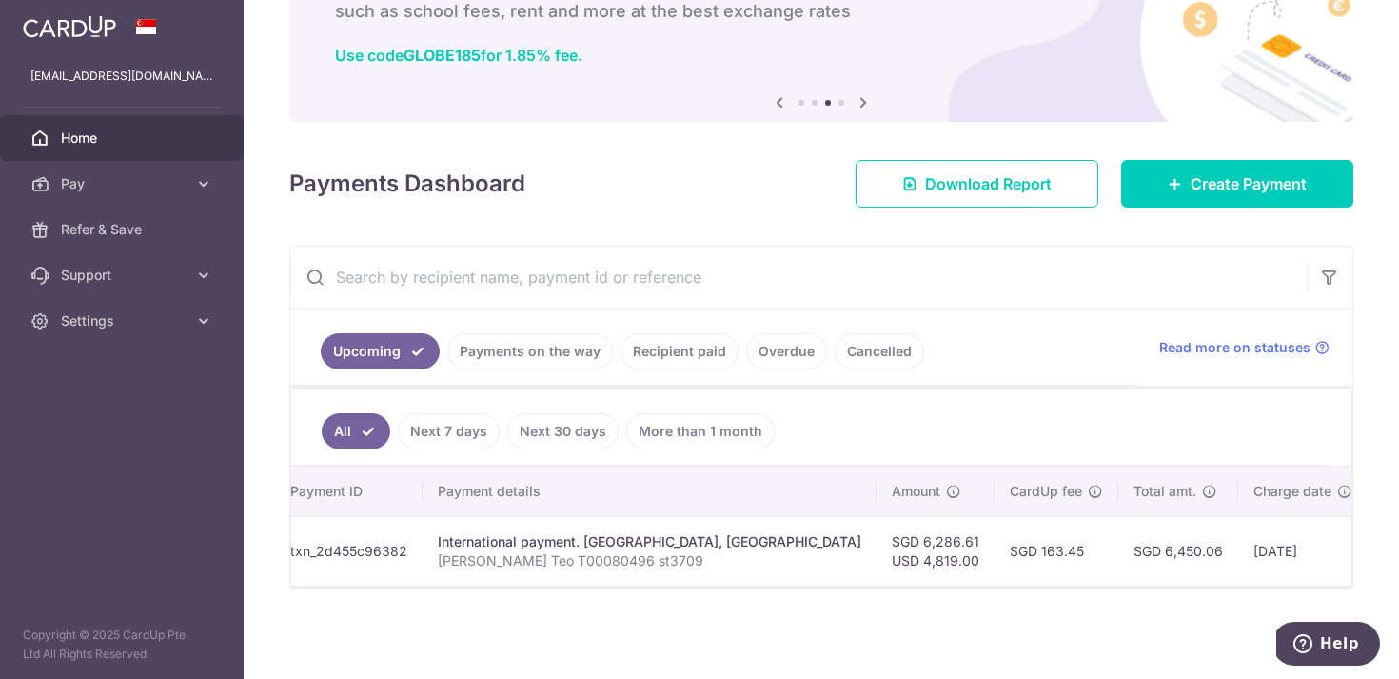
click at [995, 583] on td "SGD 163.45" at bounding box center [1057, 550] width 124 height 69
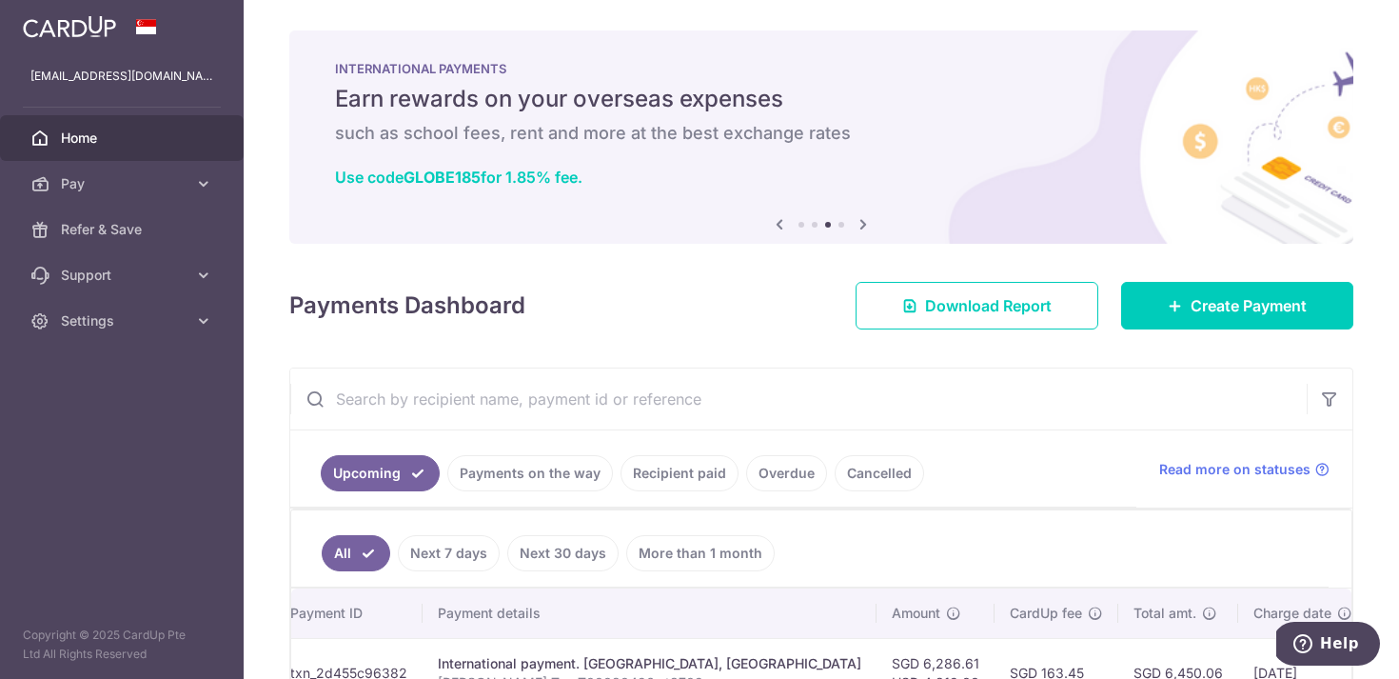
click at [133, 141] on span "Home" at bounding box center [124, 137] width 126 height 19
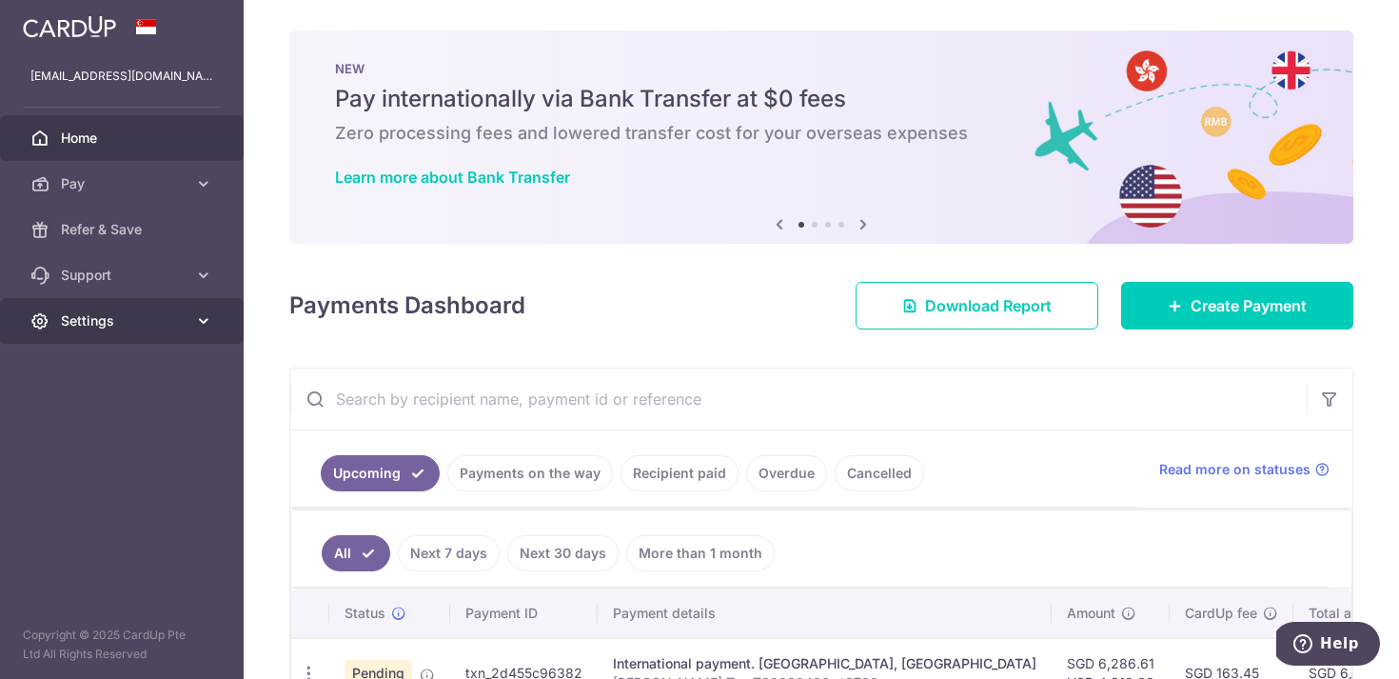
click at [145, 324] on span "Settings" at bounding box center [124, 320] width 126 height 19
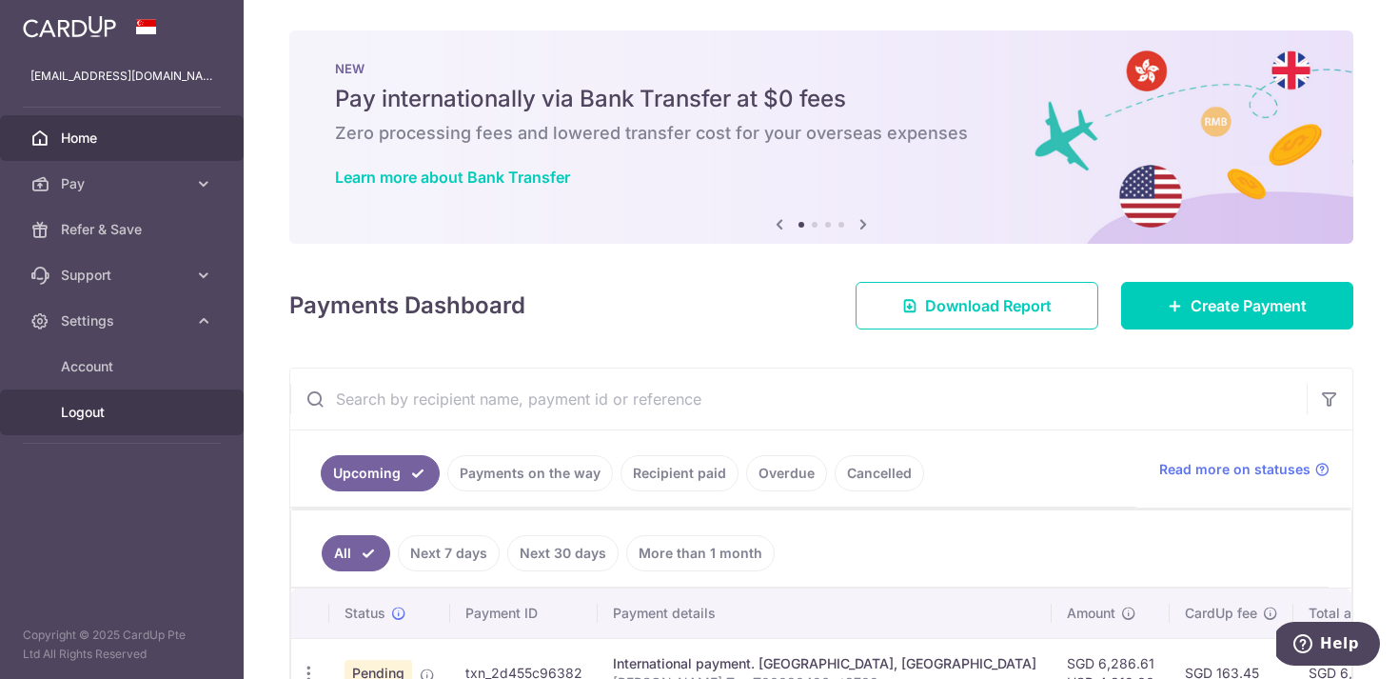
click at [113, 416] on span "Logout" at bounding box center [124, 412] width 126 height 19
